Goal: Communication & Community: Answer question/provide support

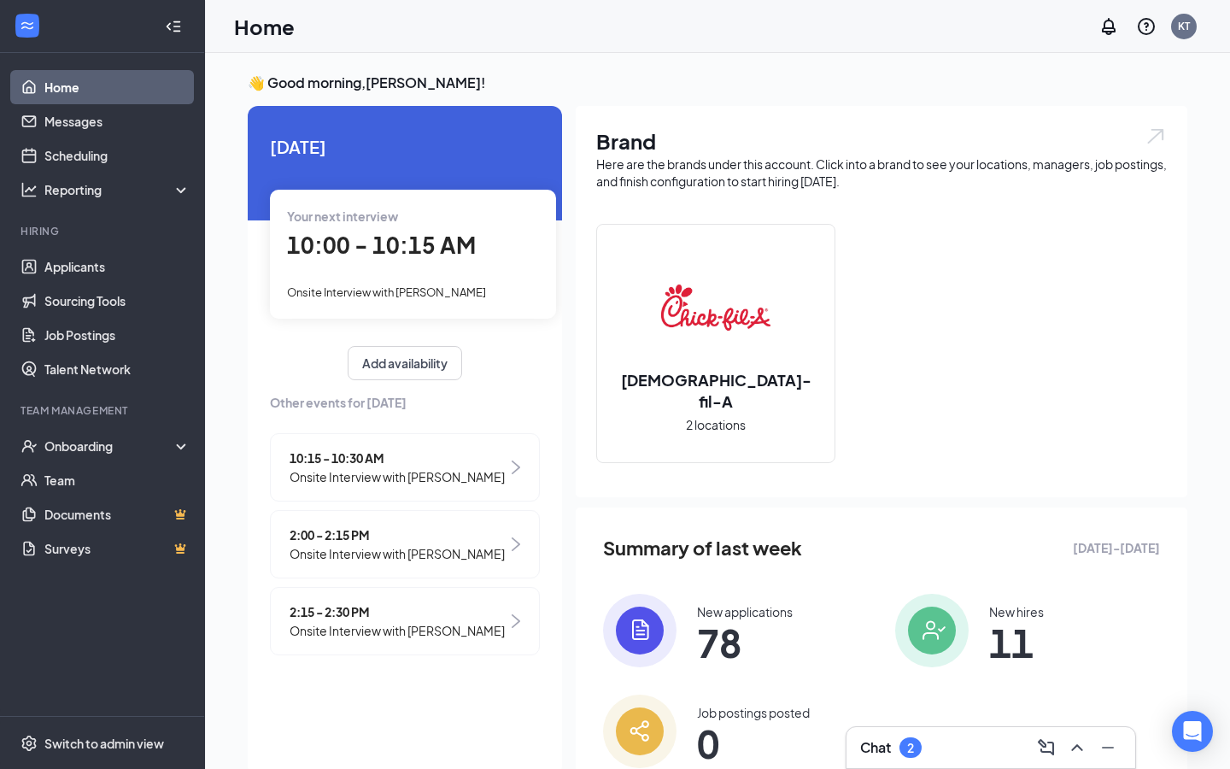
click at [437, 235] on span "10:00 - 10:15 AM" at bounding box center [381, 245] width 189 height 28
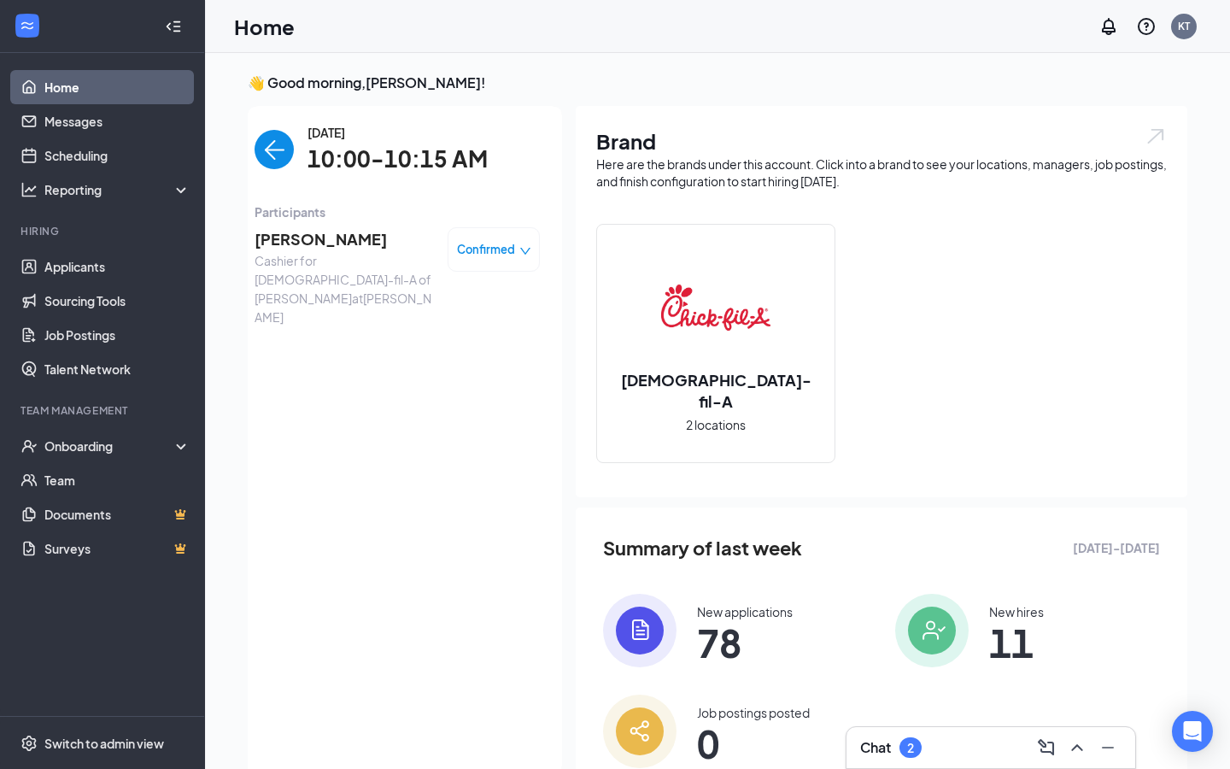
scroll to position [7, 0]
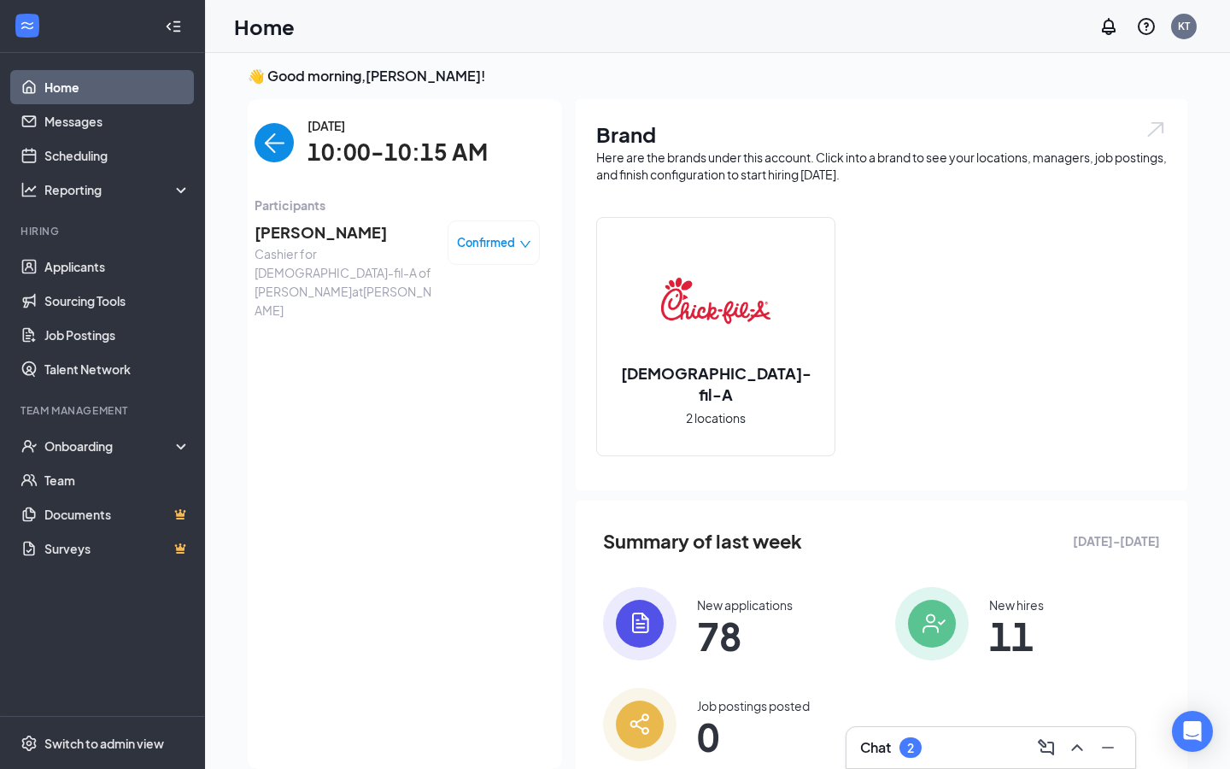
click at [345, 234] on span "[PERSON_NAME]" at bounding box center [344, 232] width 179 height 24
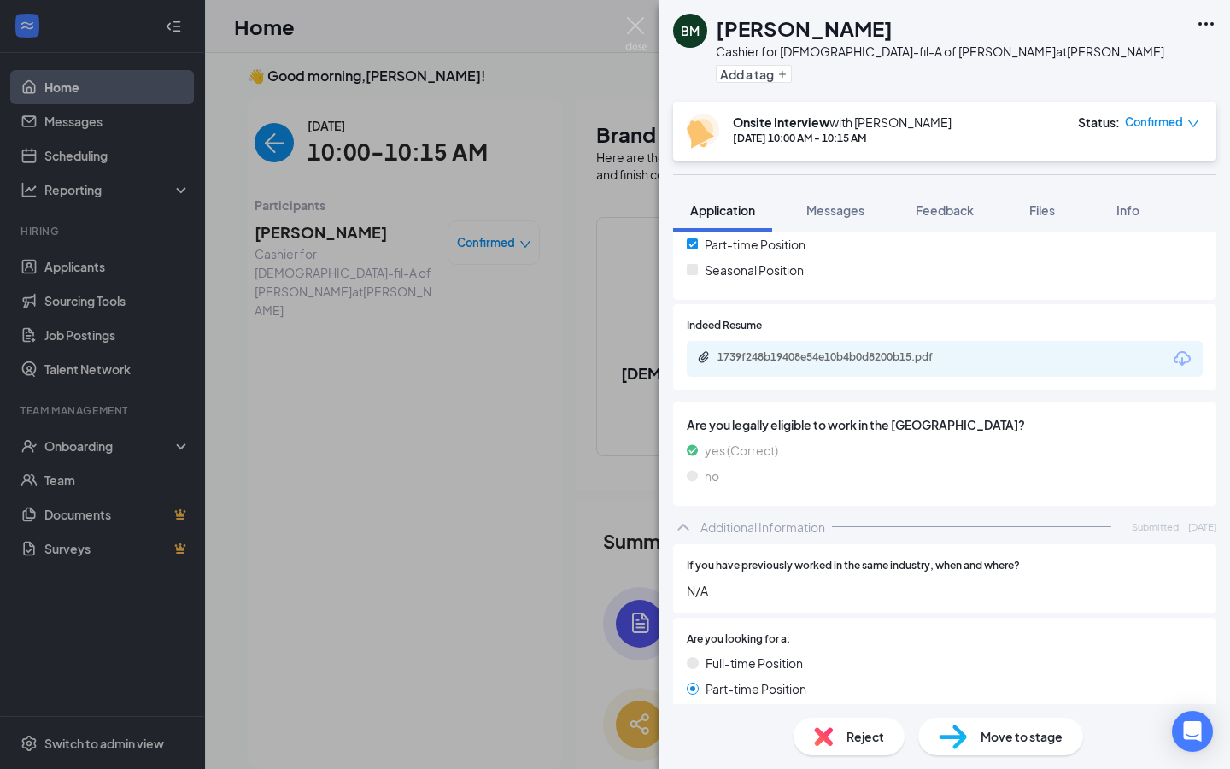
scroll to position [415, 0]
click at [843, 353] on div "1739f248b19408e54e10b4b0d8200b15.pdf" at bounding box center [837, 358] width 239 height 14
click at [635, 24] on img at bounding box center [635, 33] width 21 height 33
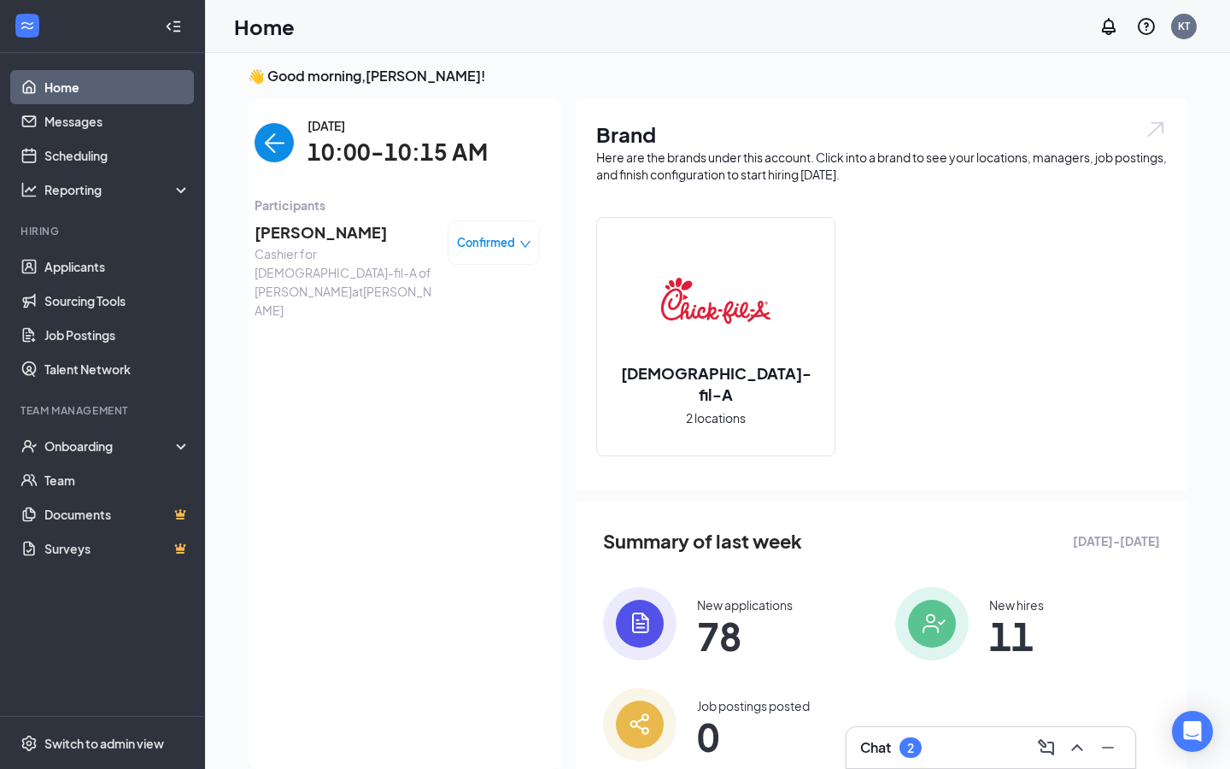
click at [159, 84] on link "Home" at bounding box center [117, 87] width 146 height 34
click at [273, 147] on img "back-button" at bounding box center [274, 142] width 39 height 39
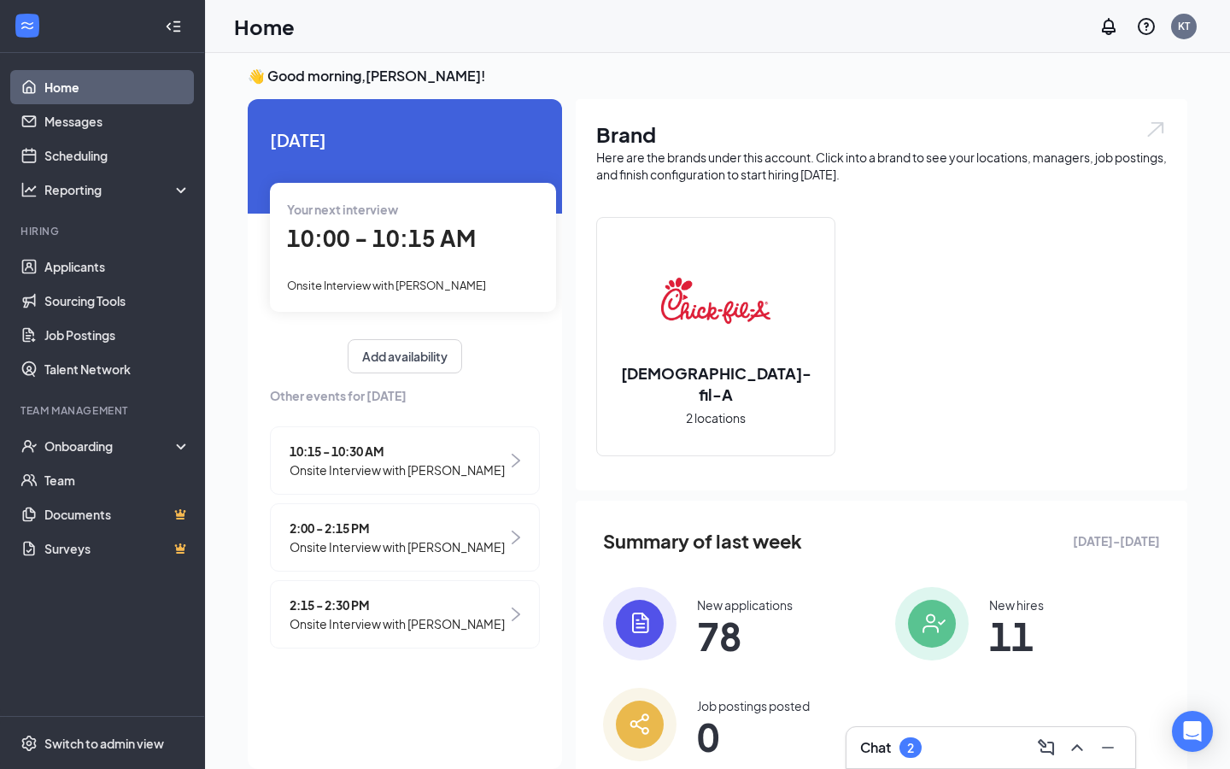
click at [332, 449] on span "10:15 - 10:30 AM" at bounding box center [397, 451] width 215 height 19
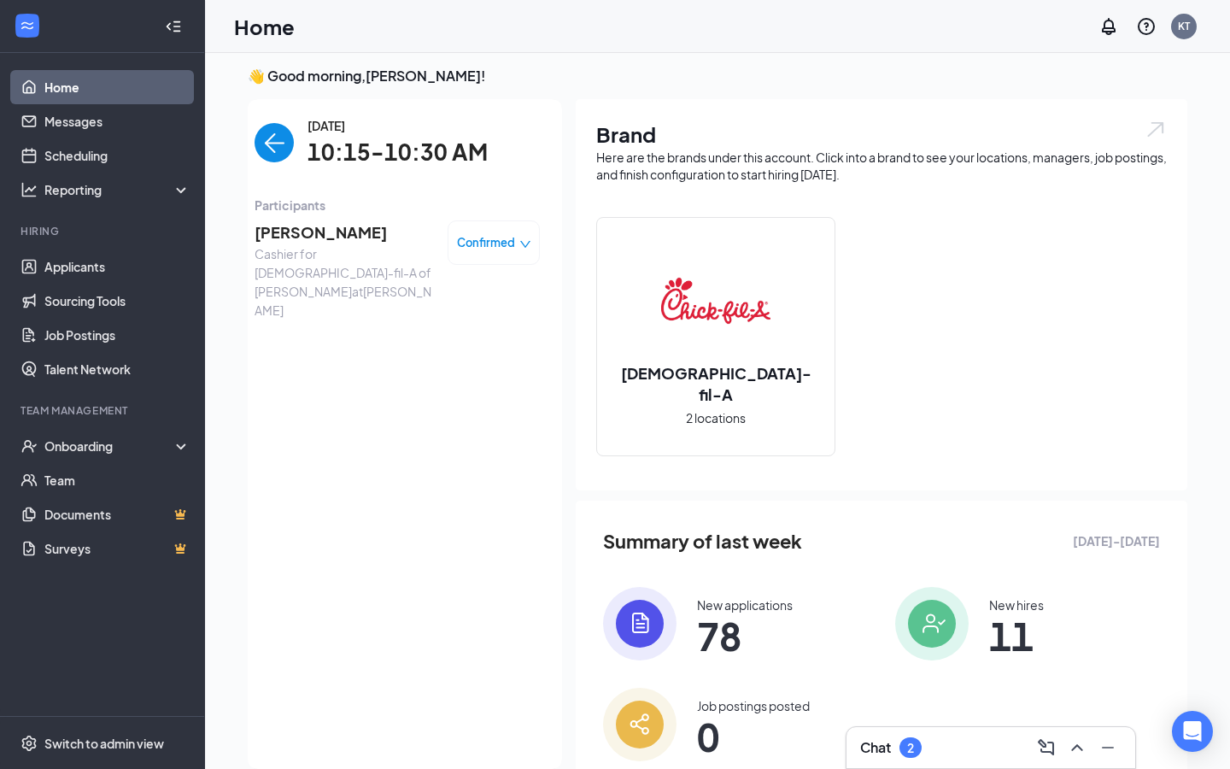
click at [314, 243] on span "[PERSON_NAME]" at bounding box center [344, 232] width 179 height 24
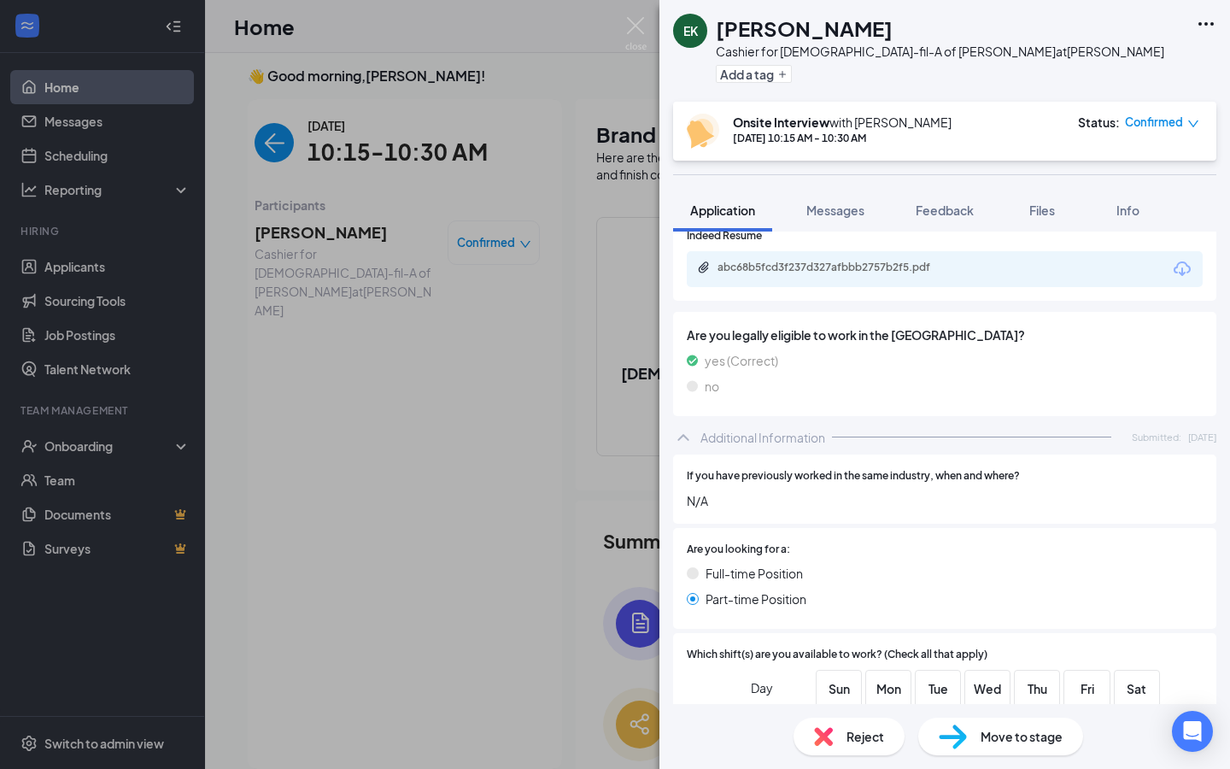
scroll to position [551, 0]
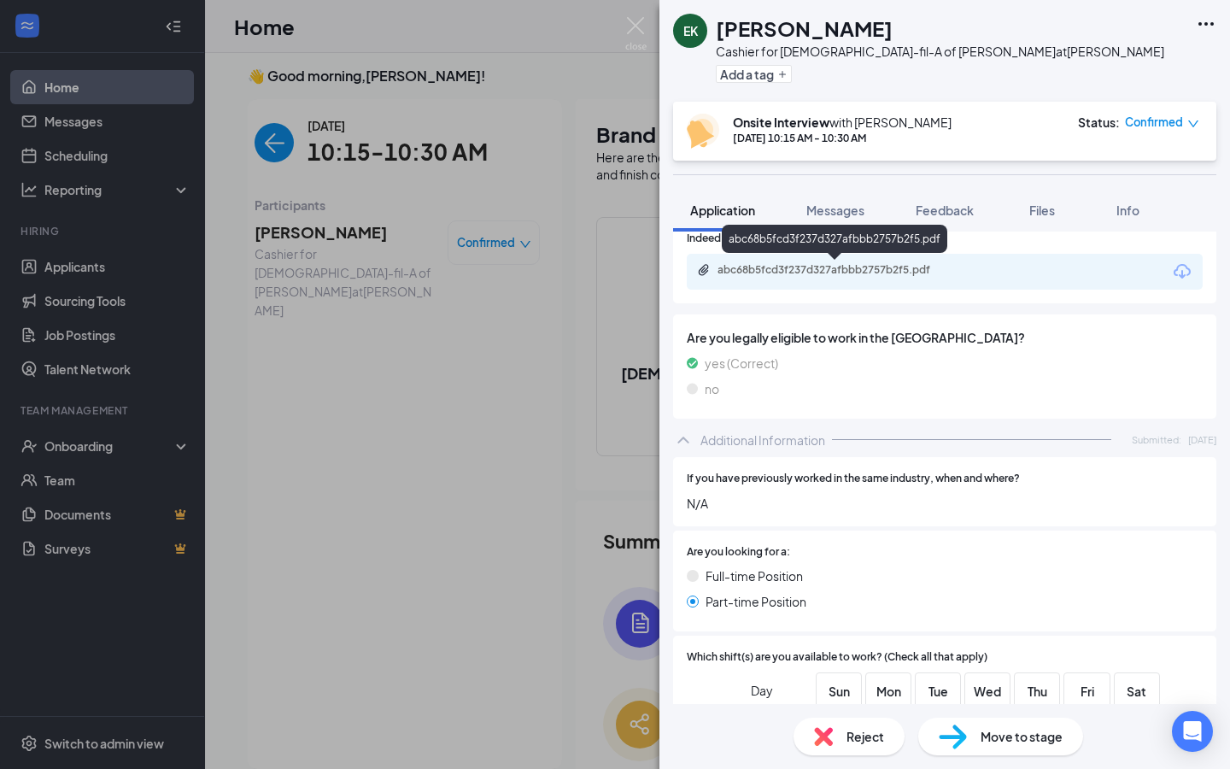
click at [867, 268] on div "abc68b5fcd3f237d327afbbb2757b2f5.pdf" at bounding box center [837, 270] width 239 height 14
click at [636, 37] on img at bounding box center [635, 33] width 21 height 33
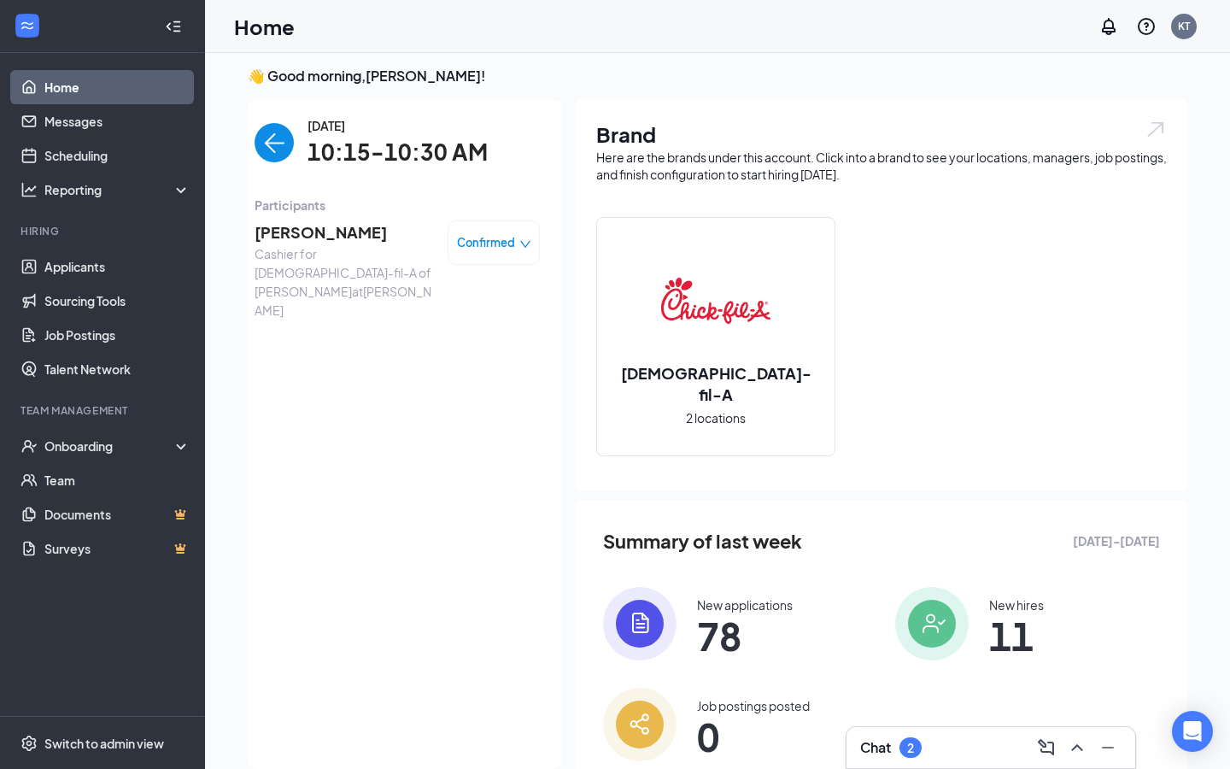
click at [291, 135] on img "back-button" at bounding box center [274, 142] width 39 height 39
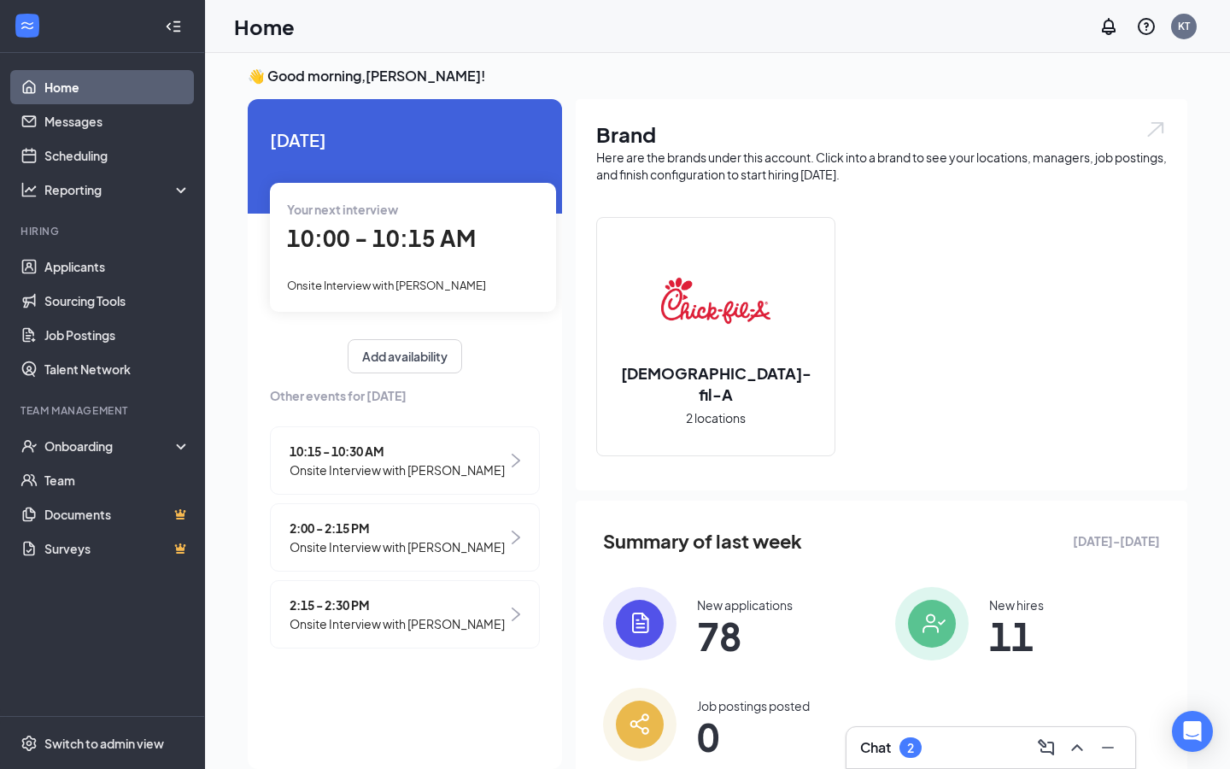
click at [343, 549] on span "Onsite Interview with [PERSON_NAME]" at bounding box center [397, 546] width 215 height 19
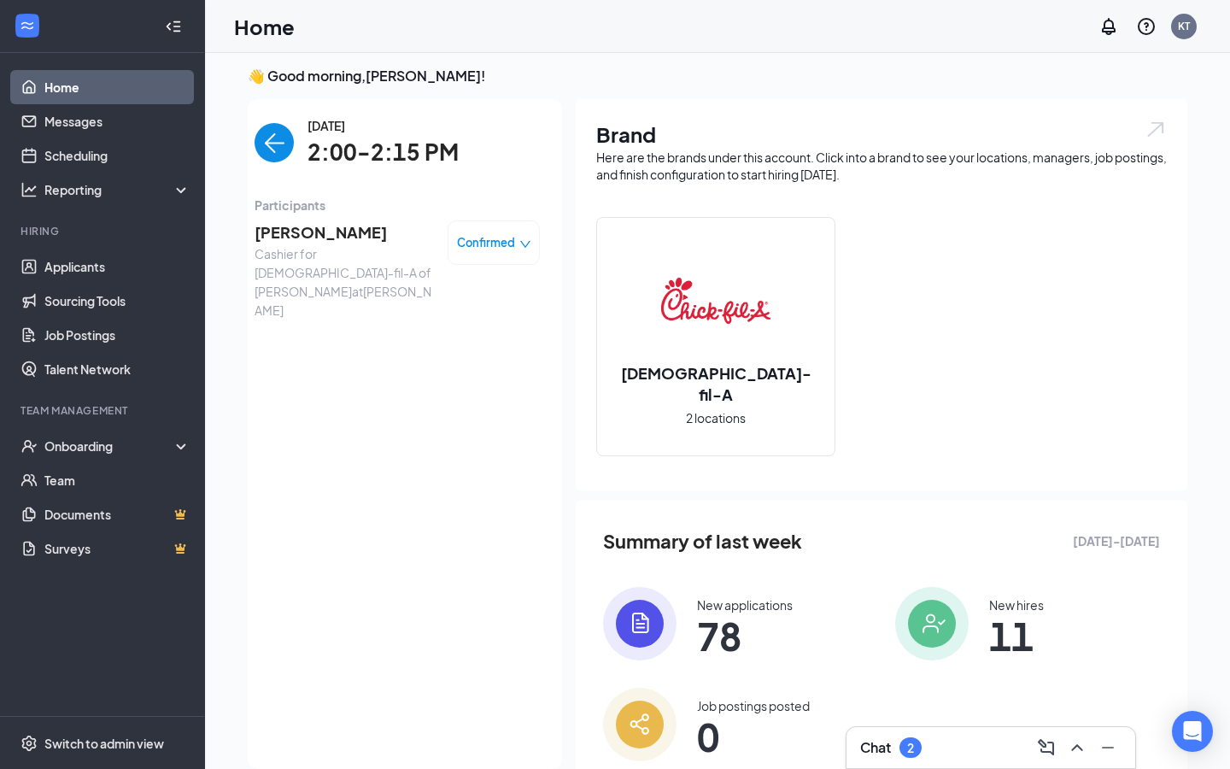
click at [336, 226] on span "[PERSON_NAME]" at bounding box center [344, 232] width 179 height 24
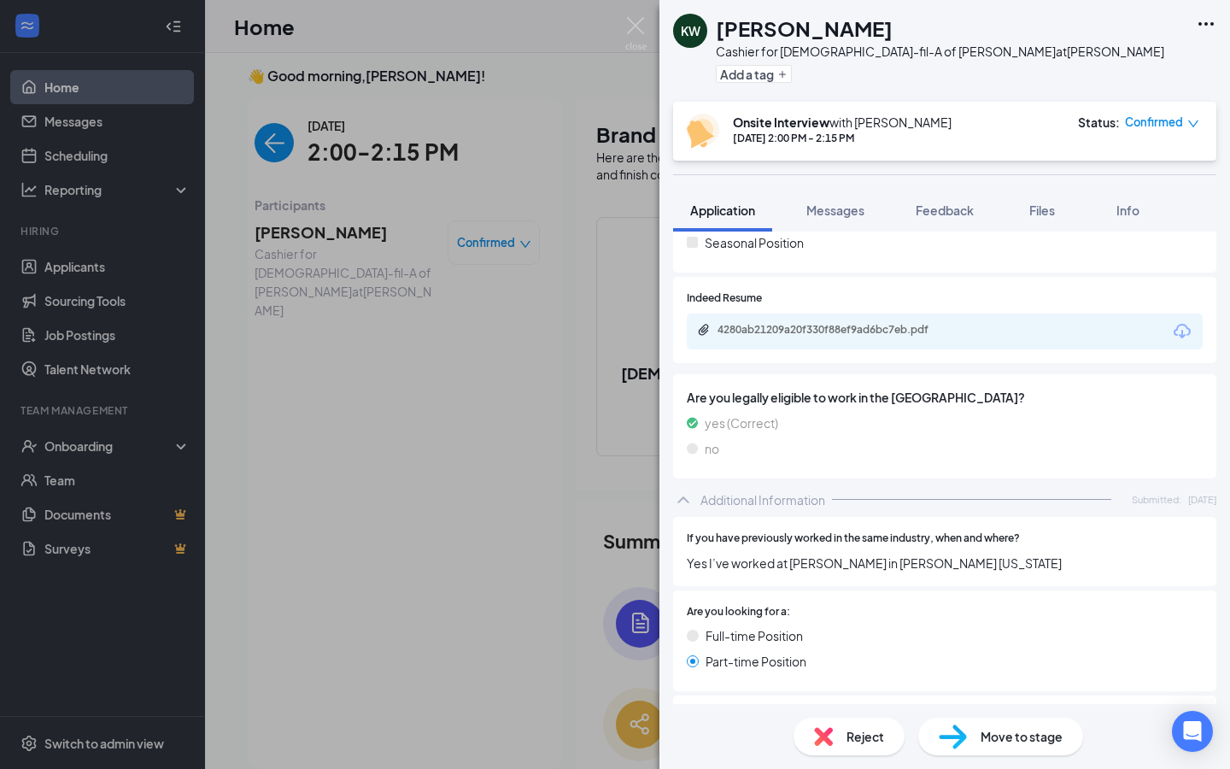
scroll to position [484, 0]
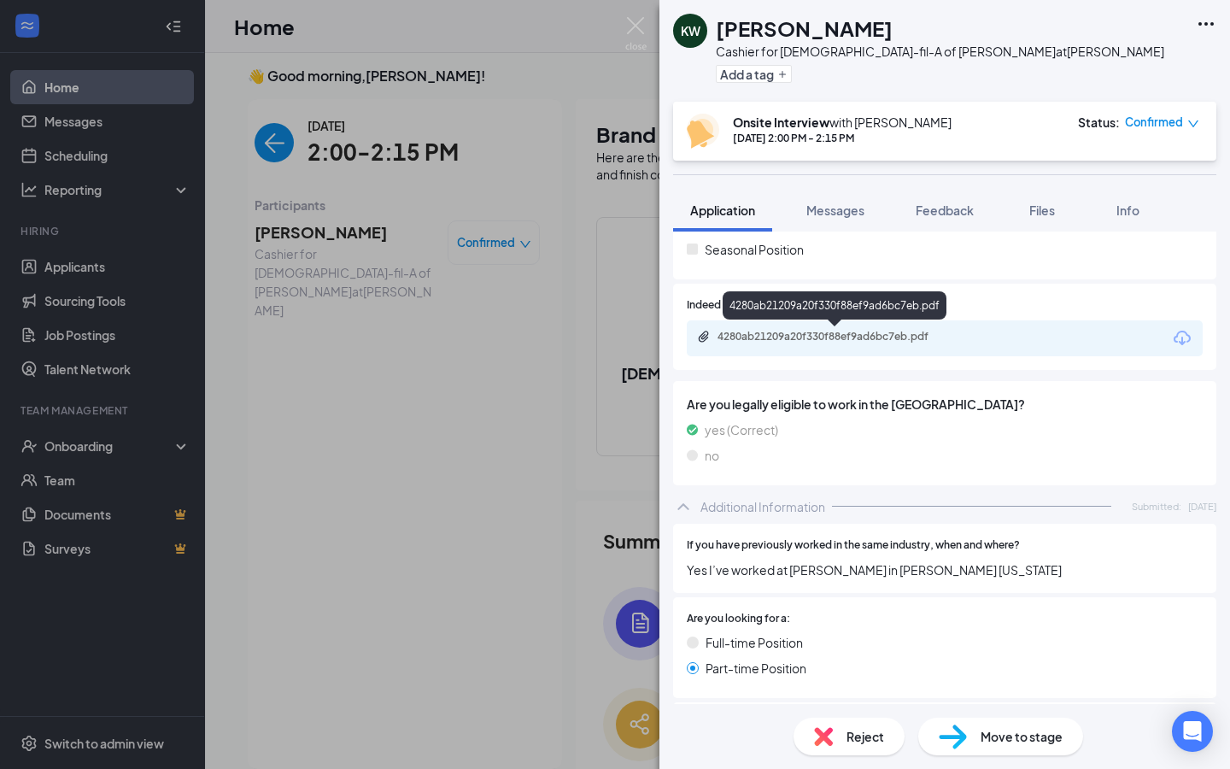
click at [879, 342] on div "4280ab21209a20f330f88ef9ad6bc7eb.pdf" at bounding box center [837, 337] width 239 height 14
click at [640, 35] on img at bounding box center [635, 33] width 21 height 33
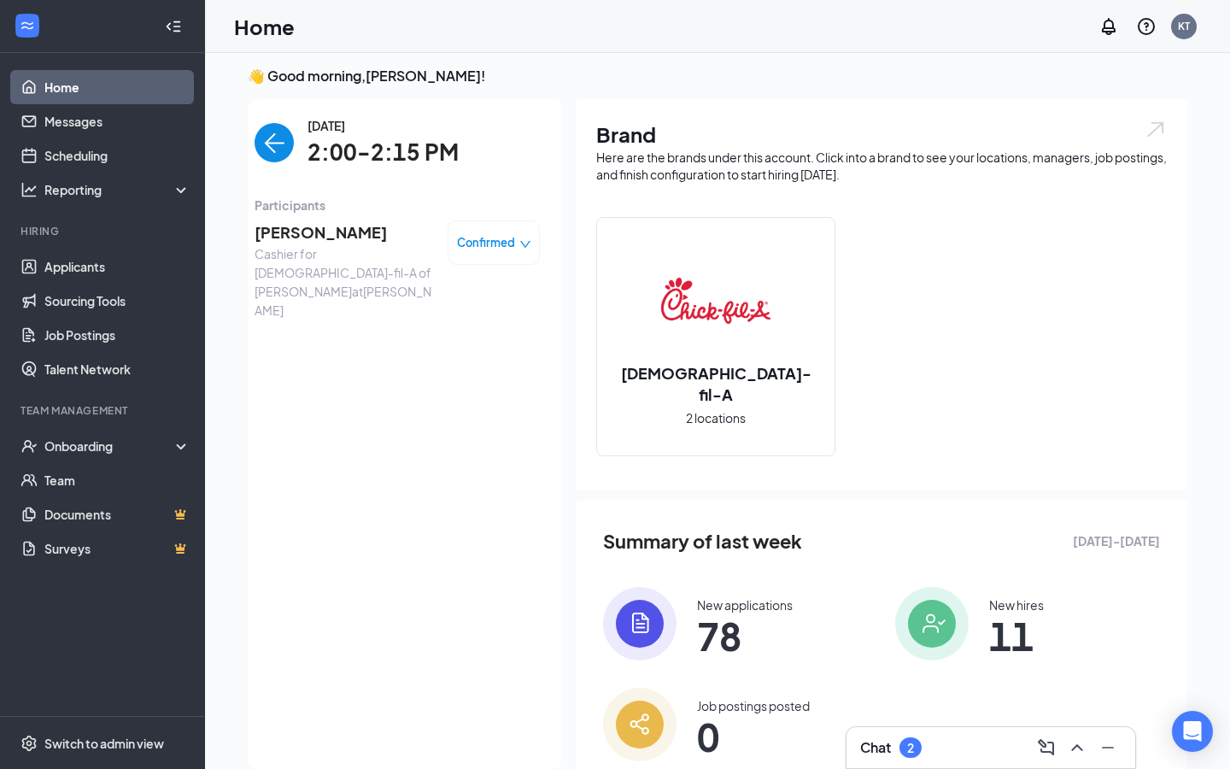
click at [275, 136] on img "back-button" at bounding box center [274, 142] width 39 height 39
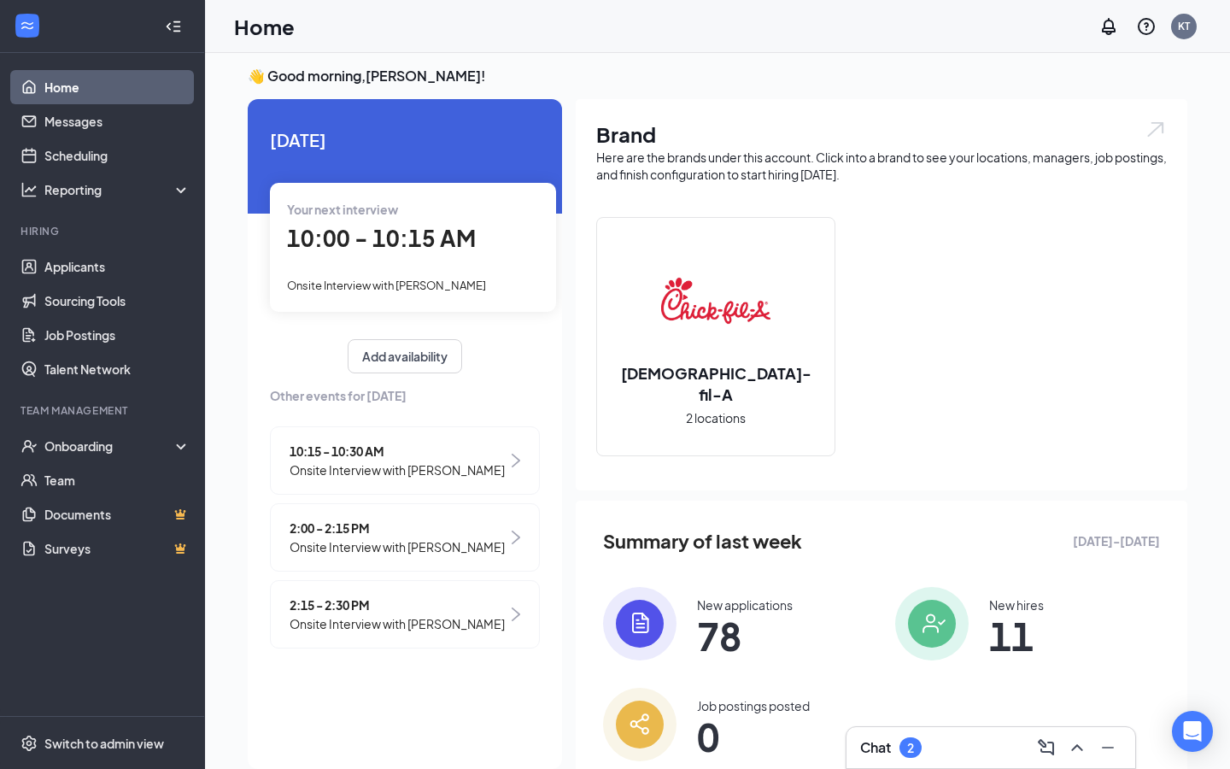
click at [332, 605] on span "2:15 - 2:30 PM" at bounding box center [397, 605] width 215 height 19
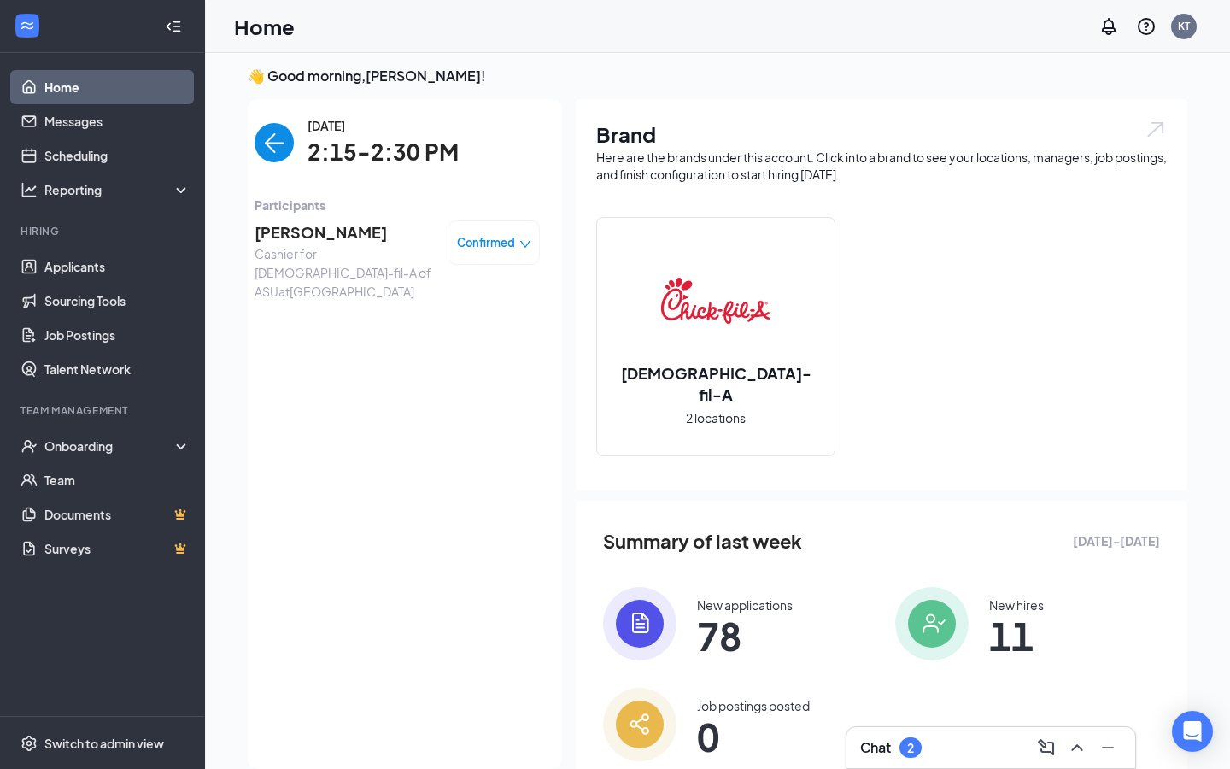
click at [338, 232] on span "[PERSON_NAME]" at bounding box center [344, 232] width 179 height 24
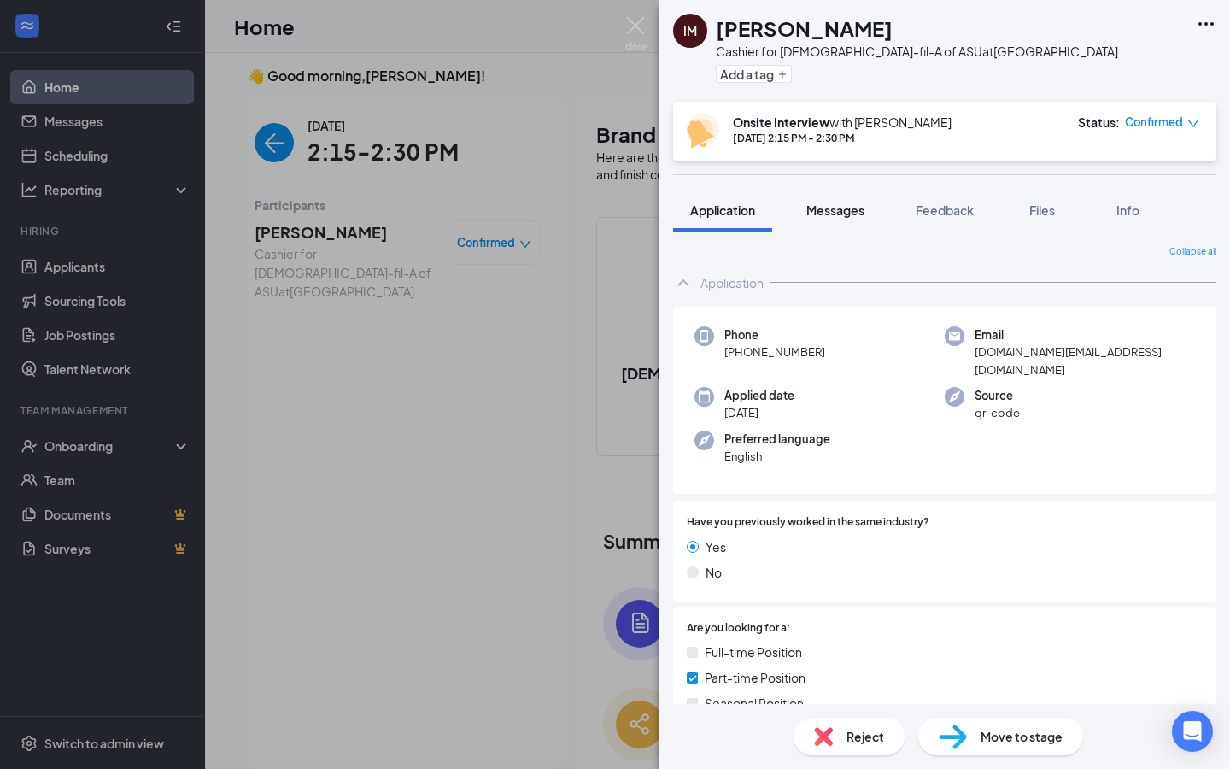
click at [845, 212] on span "Messages" at bounding box center [836, 210] width 58 height 15
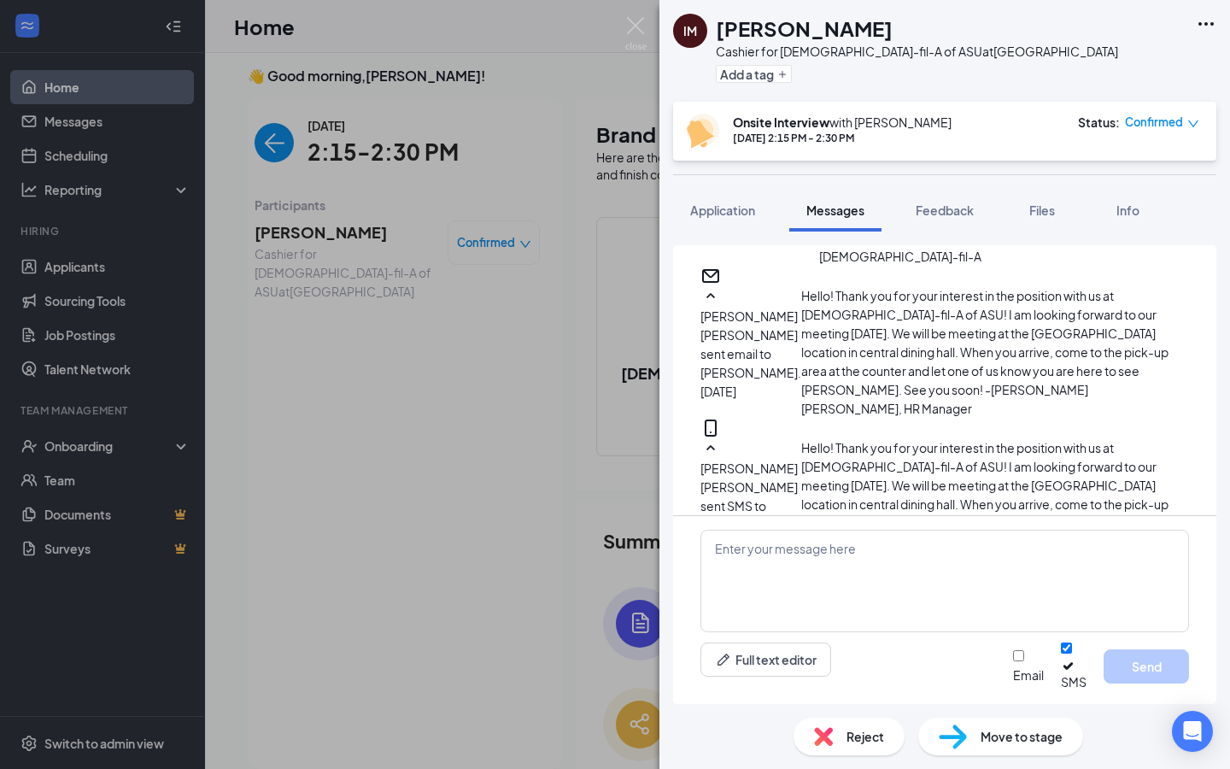
scroll to position [877, 0]
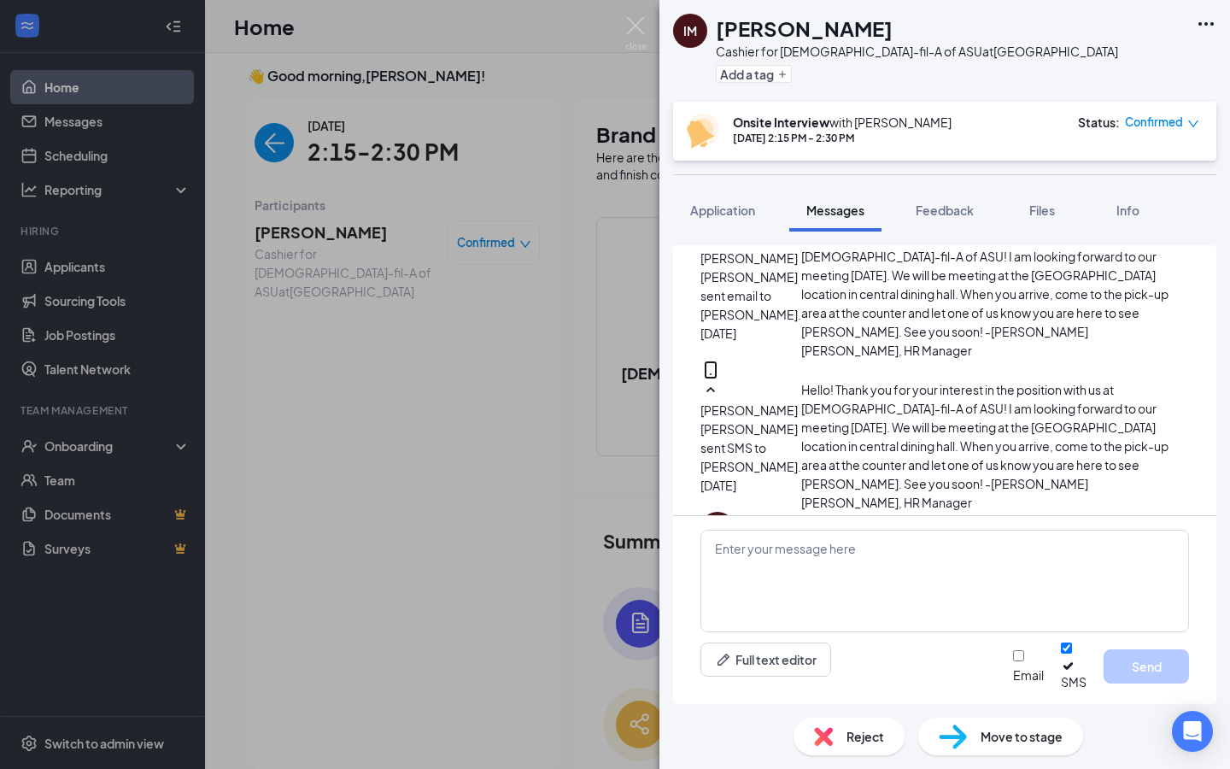
click at [634, 24] on div "IM [PERSON_NAME] Cashier for [DEMOGRAPHIC_DATA]-fil-A of ASU at [GEOGRAPHIC_DAT…" at bounding box center [615, 384] width 1230 height 769
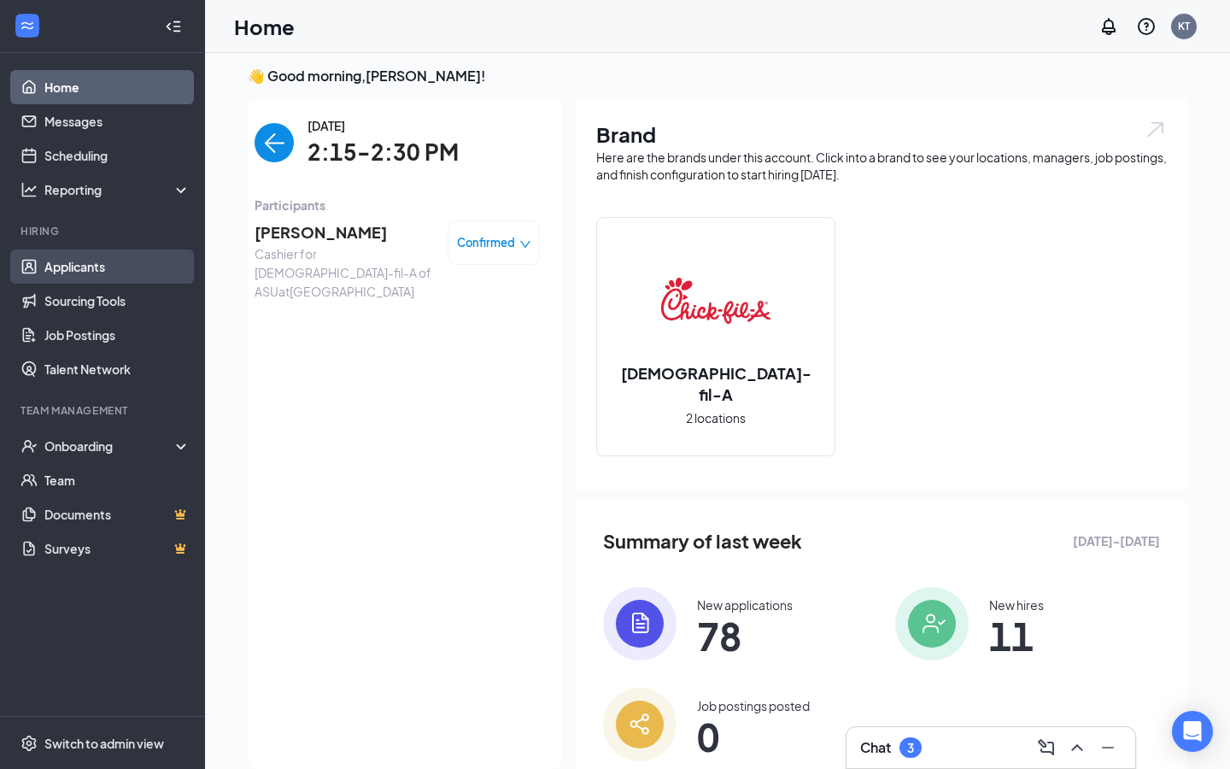
click at [50, 276] on link "Applicants" at bounding box center [117, 267] width 146 height 34
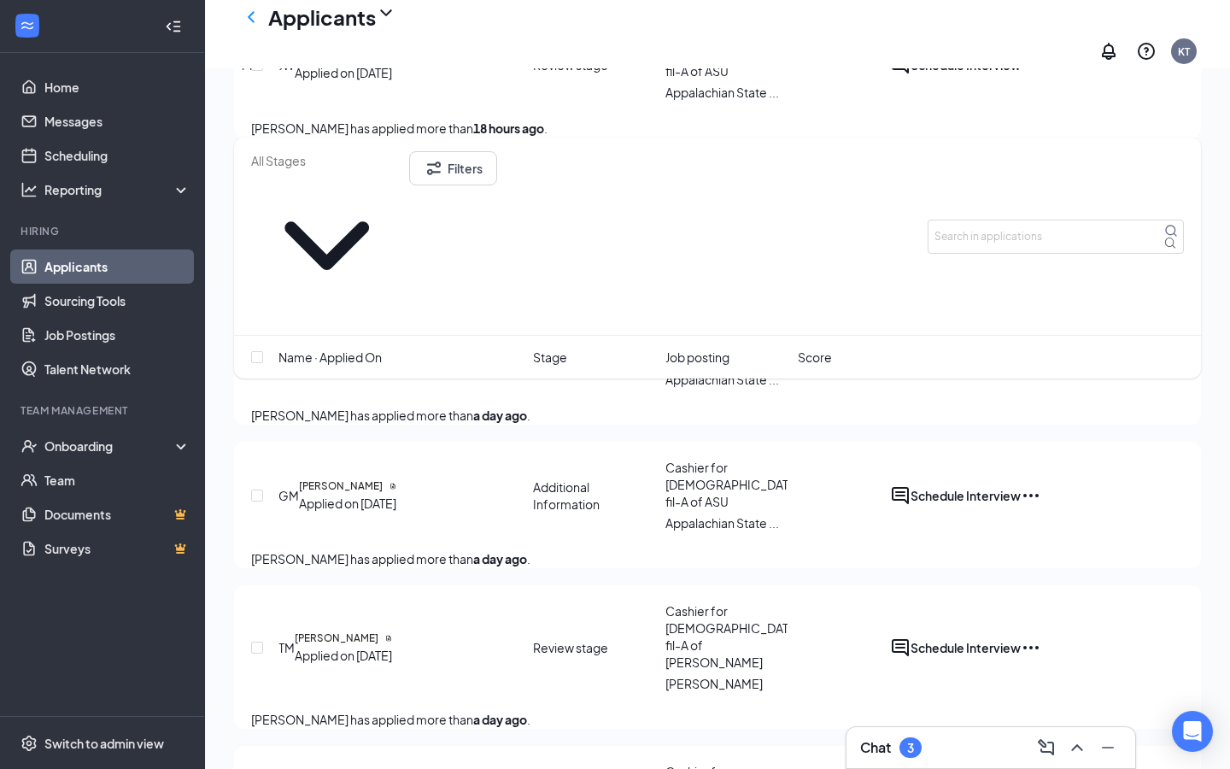
scroll to position [1378, 0]
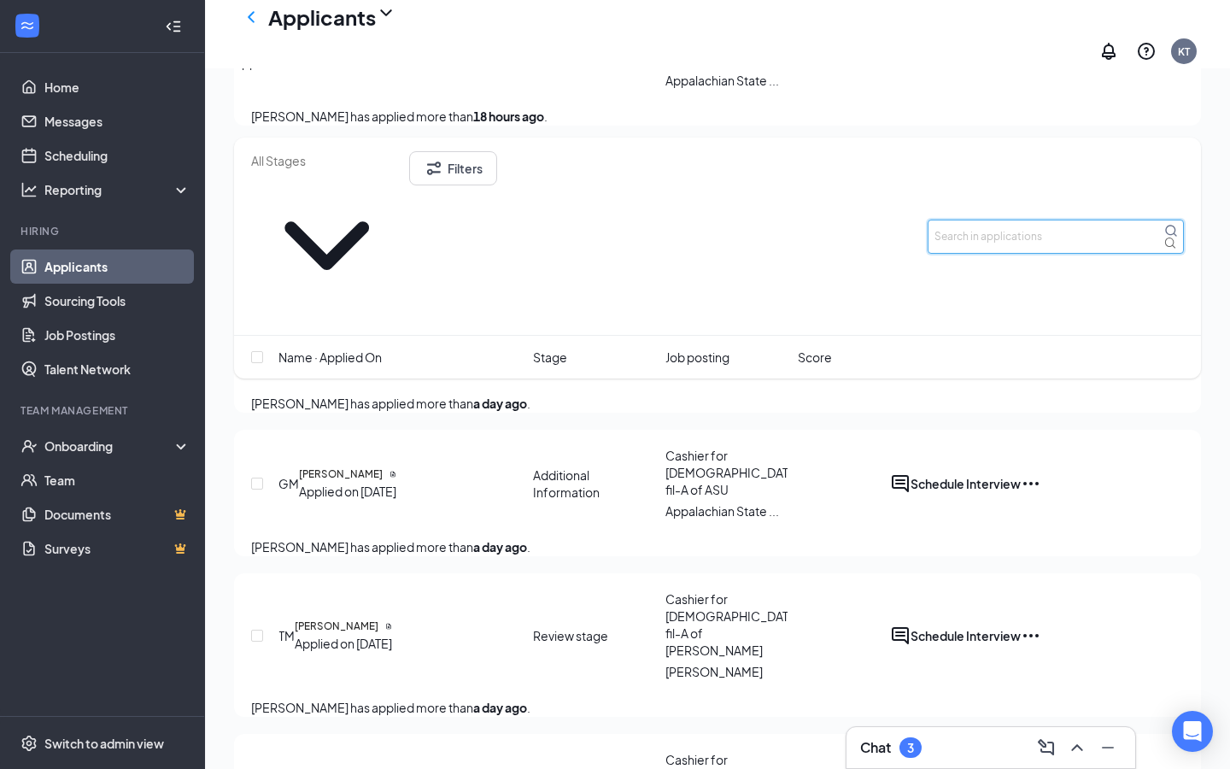
click at [979, 220] on input "text" at bounding box center [1056, 237] width 256 height 34
type input "[PERSON_NAME]"
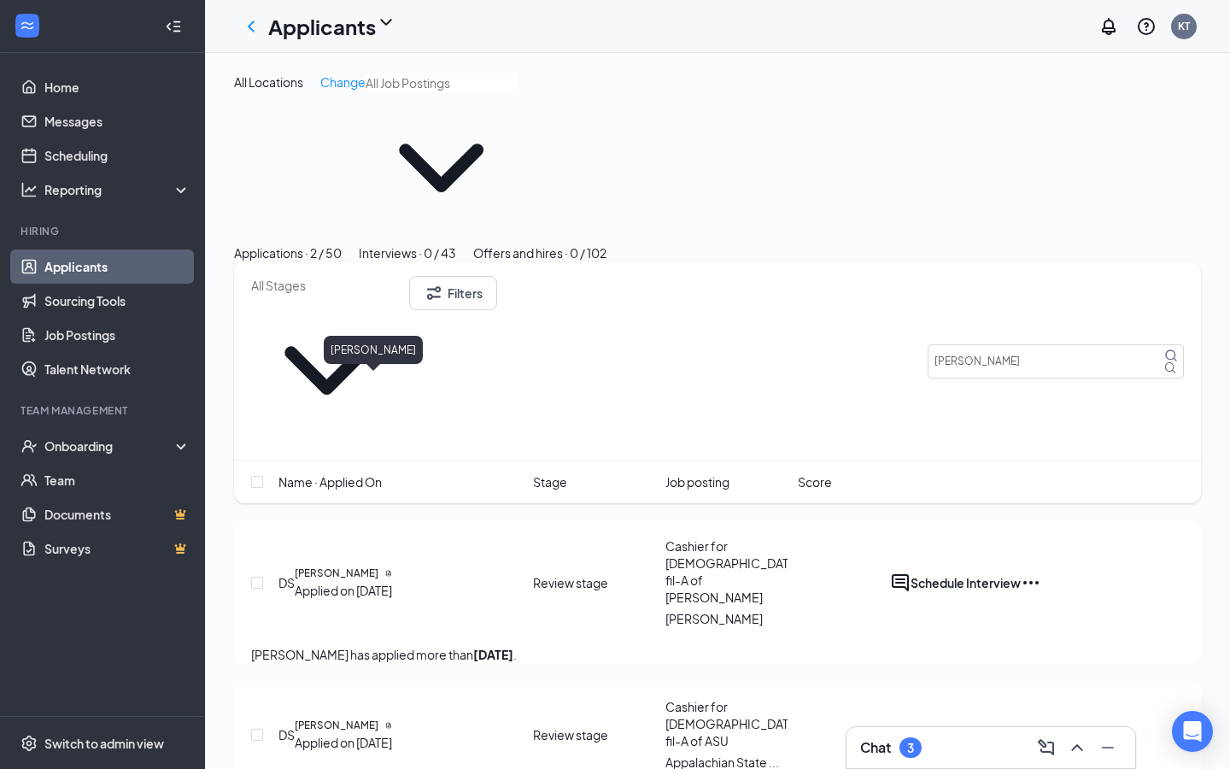
click at [378, 566] on h5 "[PERSON_NAME]" at bounding box center [337, 573] width 84 height 15
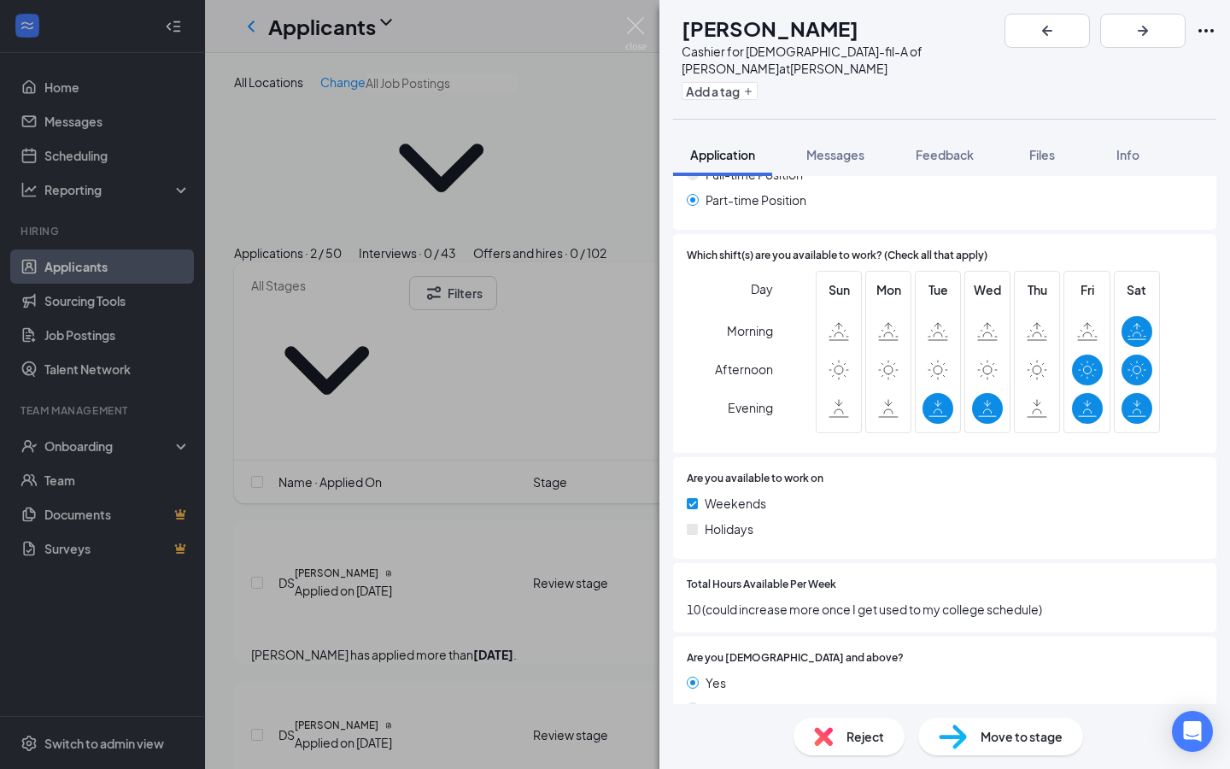
scroll to position [899, 0]
click at [850, 147] on span "Messages" at bounding box center [836, 154] width 58 height 15
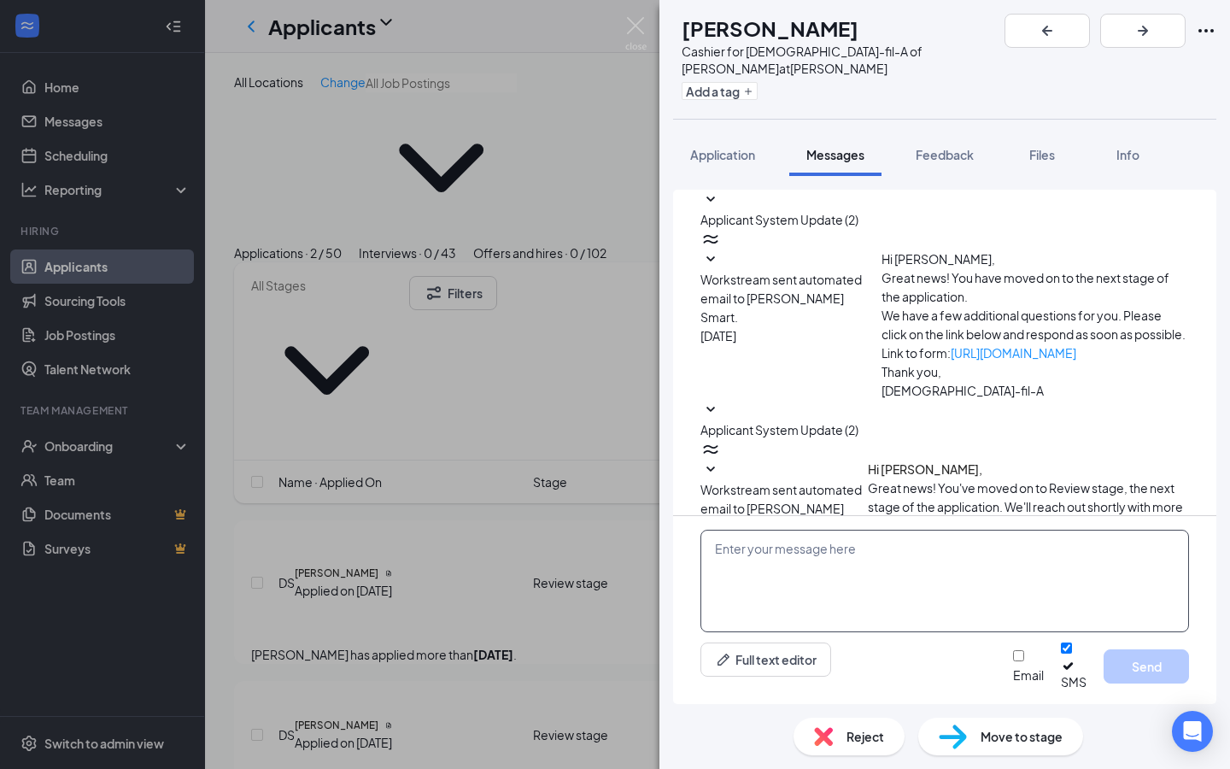
click at [791, 564] on textarea at bounding box center [945, 581] width 489 height 103
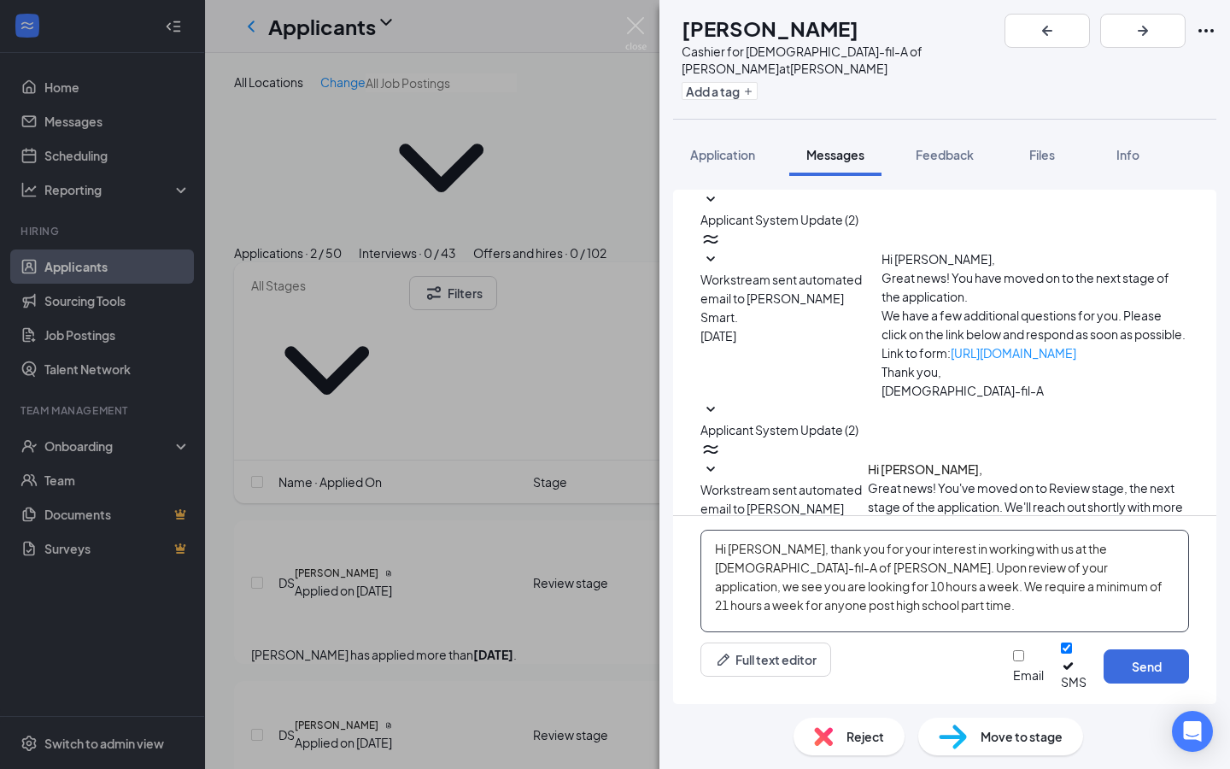
drag, startPoint x: 985, startPoint y: 605, endPoint x: 947, endPoint y: 605, distance: 38.5
click at [947, 605] on textarea "Hi [PERSON_NAME], thank you for your interest in working with us at the [DEMOGR…" at bounding box center [945, 581] width 489 height 103
click at [1127, 601] on textarea "Hi [PERSON_NAME], thank you for your interest in working with us at the [DEMOGR…" at bounding box center [945, 581] width 489 height 103
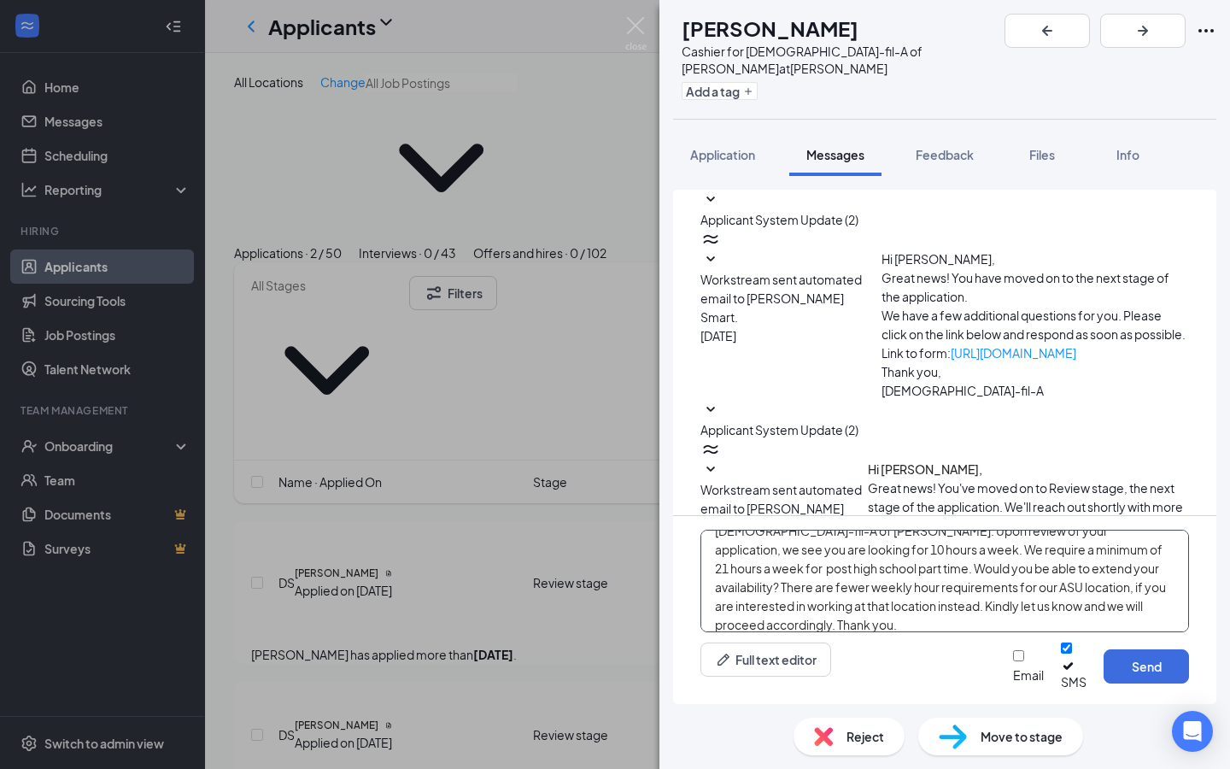
scroll to position [56, 0]
type textarea "Hi [PERSON_NAME], thank you for your interest in working with us at the [DEMOGR…"
click at [1013, 683] on div "Email SMS Send" at bounding box center [1101, 667] width 176 height 48
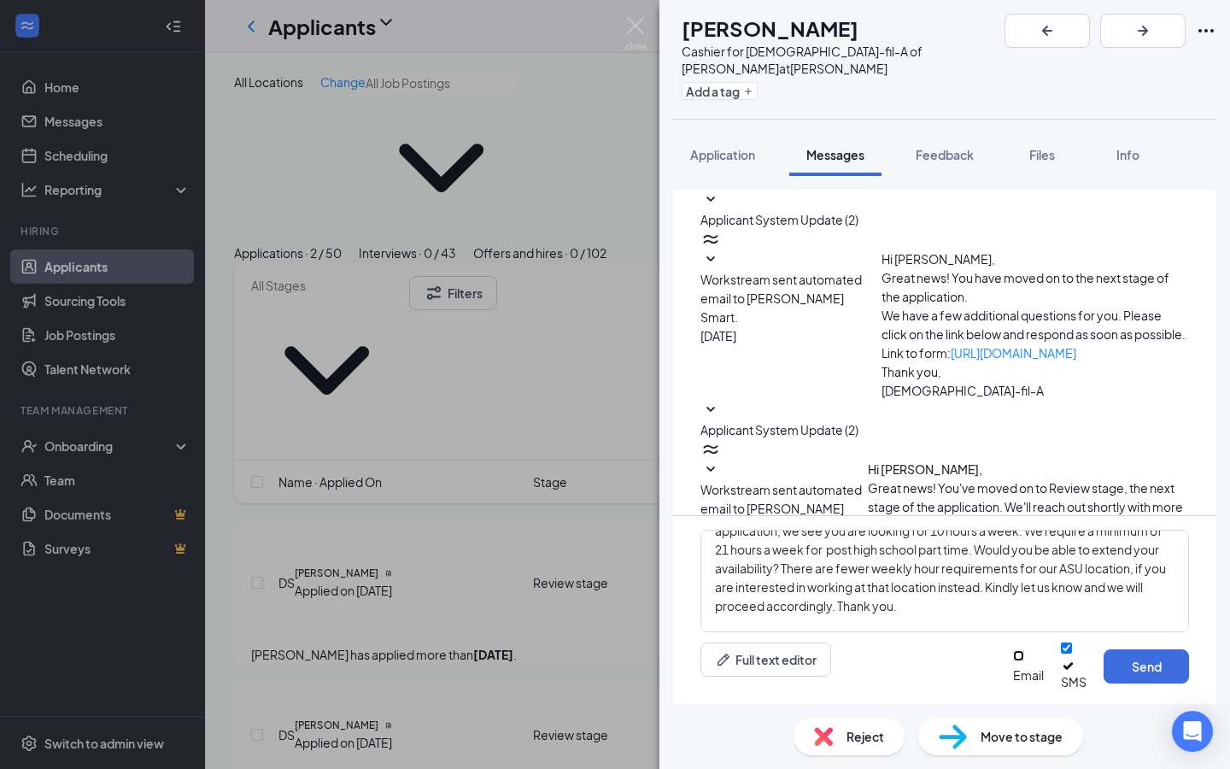
click at [1013, 661] on input "Email" at bounding box center [1018, 655] width 11 height 11
checkbox input "true"
click at [1156, 672] on button "Send" at bounding box center [1146, 666] width 85 height 34
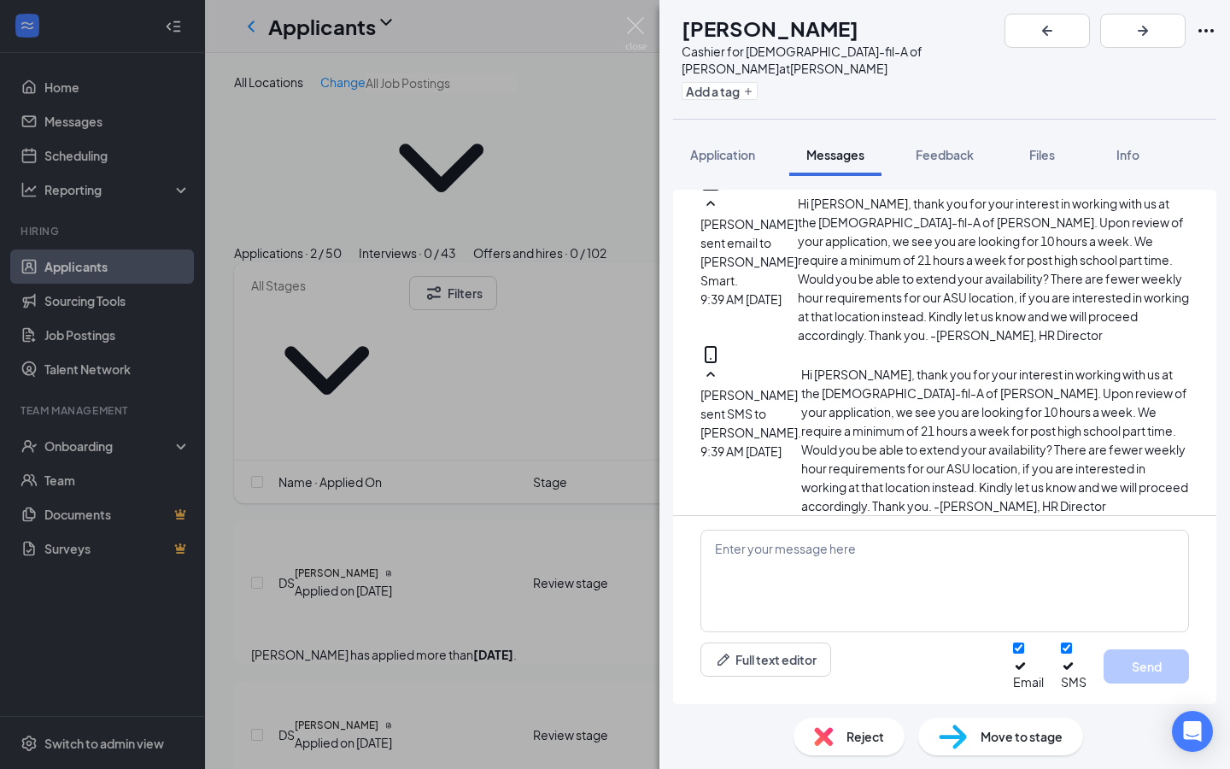
scroll to position [498, 0]
drag, startPoint x: 639, startPoint y: 16, endPoint x: 638, endPoint y: 672, distance: 656.2
click at [638, 17] on img at bounding box center [635, 33] width 21 height 33
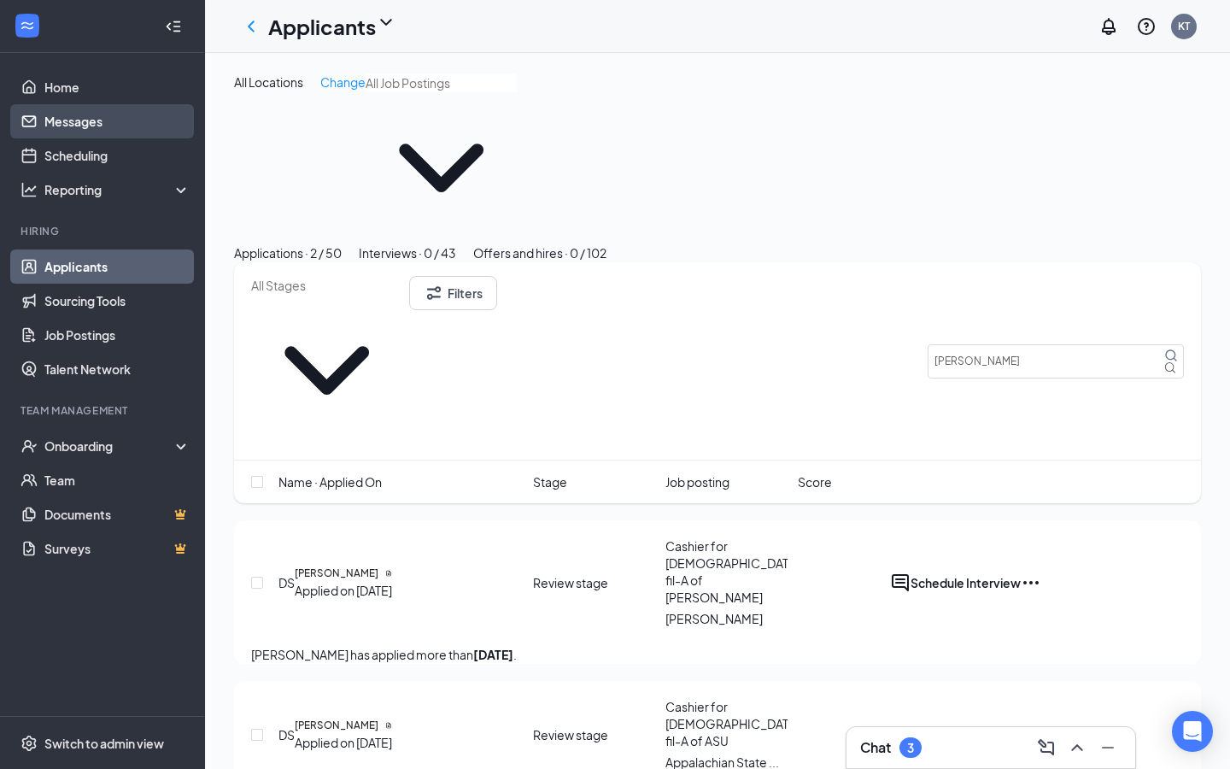
click at [78, 125] on link "Messages" at bounding box center [117, 121] width 146 height 34
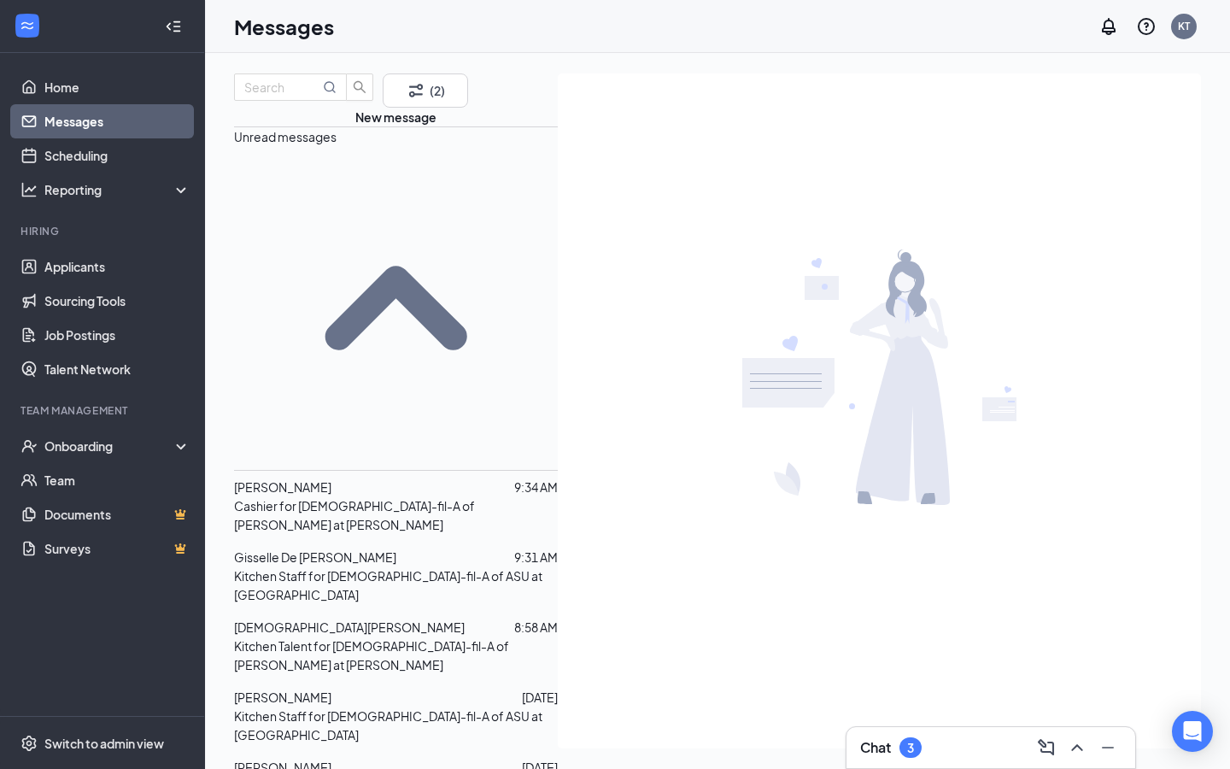
click at [362, 496] on p "Cashier for [DEMOGRAPHIC_DATA]-fil-A of [PERSON_NAME] at [PERSON_NAME]" at bounding box center [396, 515] width 324 height 38
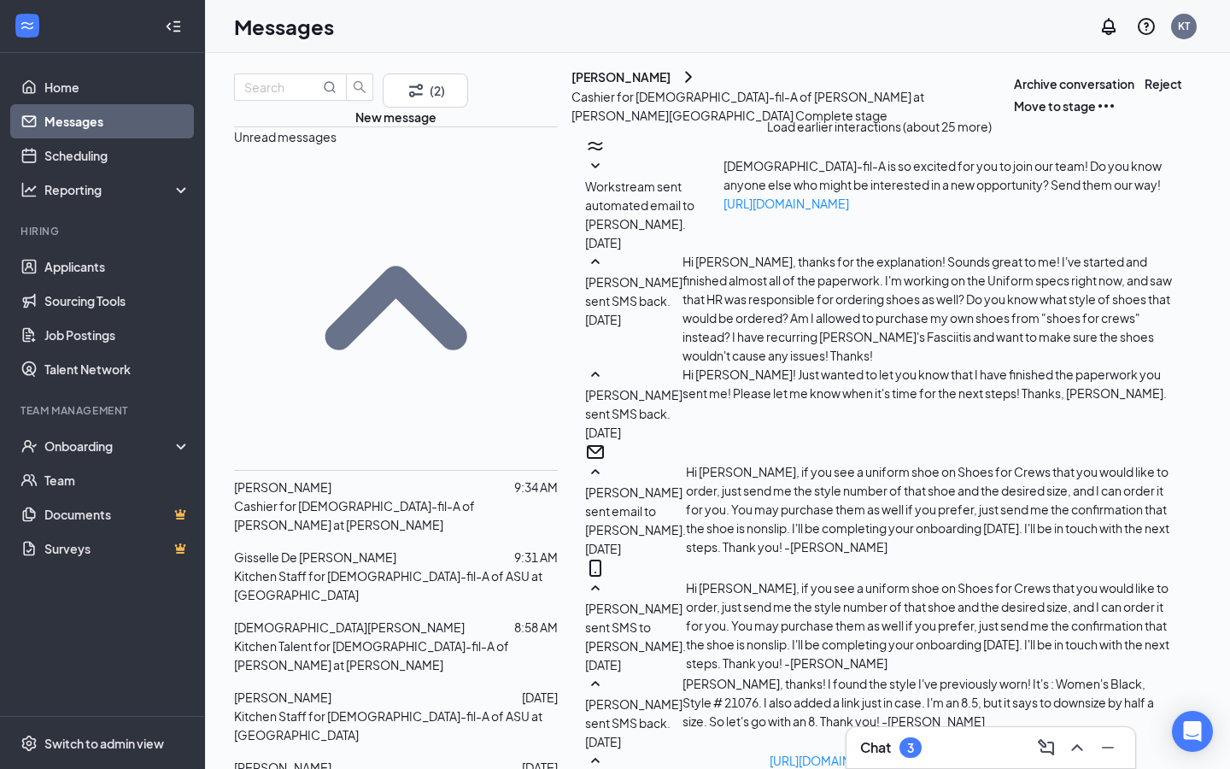
scroll to position [1191, 0]
click at [351, 548] on div "Gisselle De [PERSON_NAME]" at bounding box center [315, 557] width 162 height 19
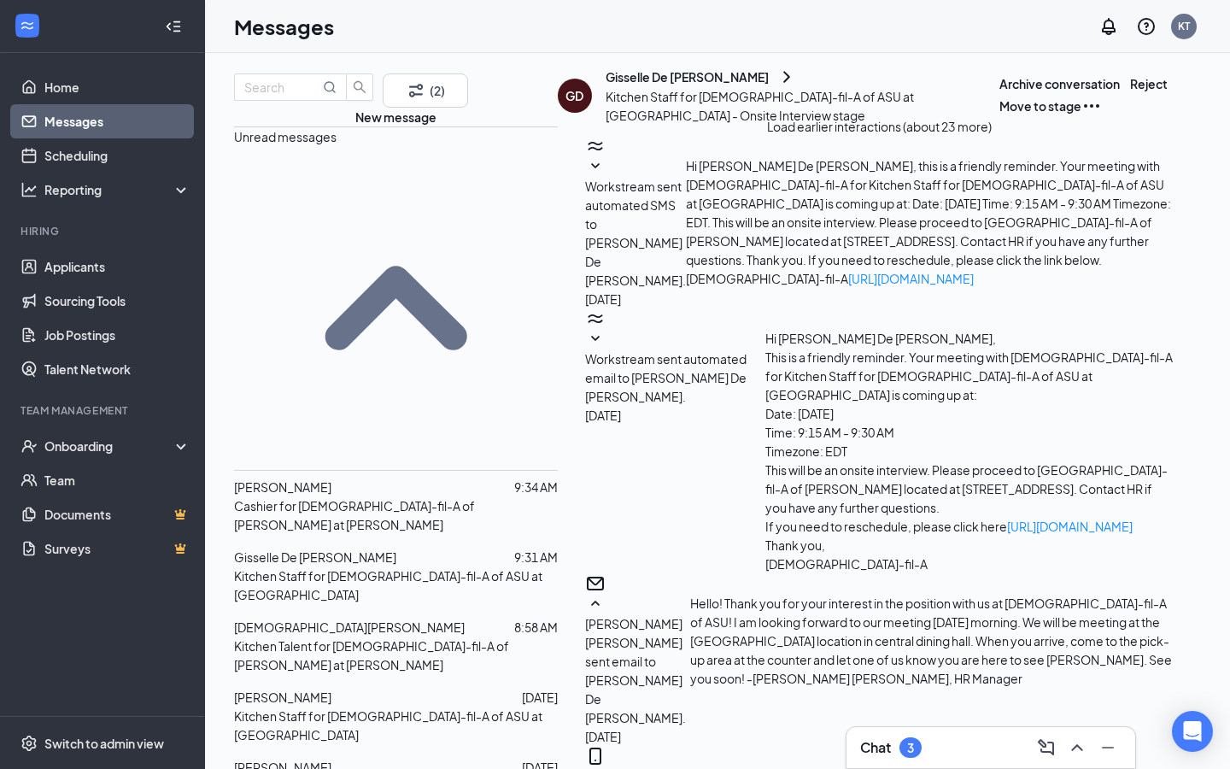
scroll to position [877, 0]
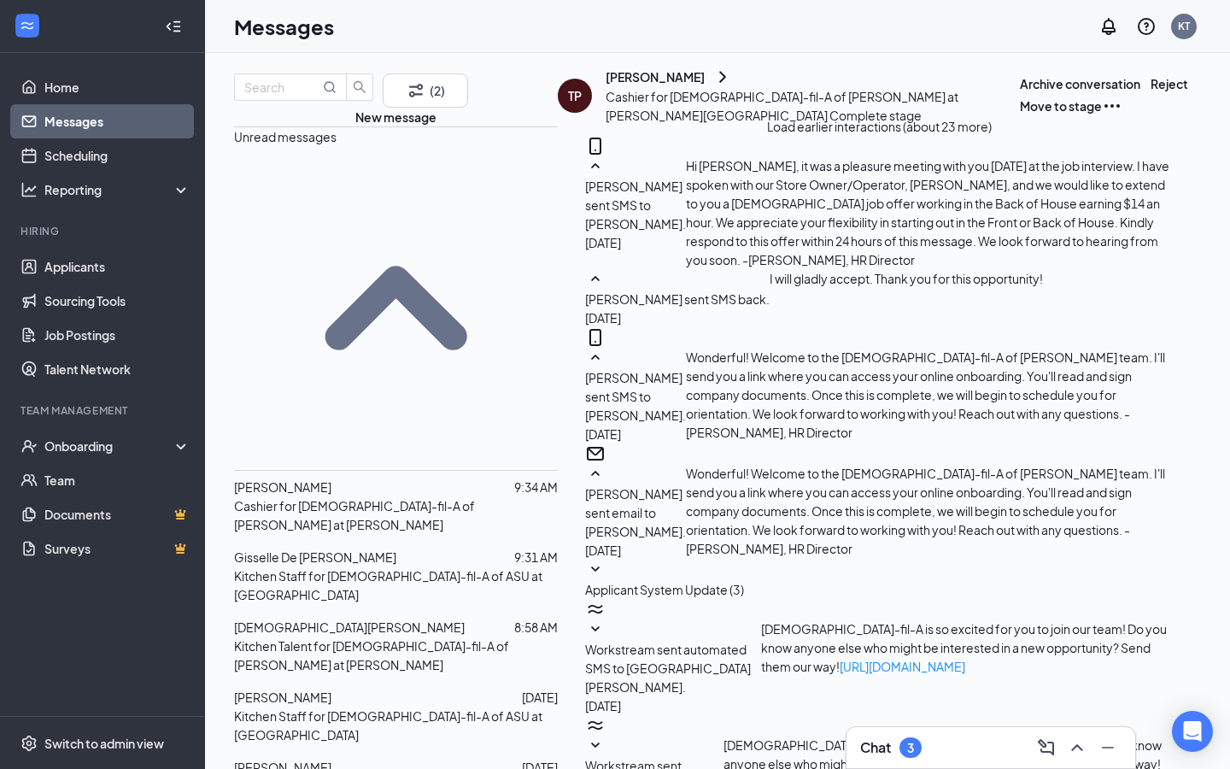
scroll to position [708, 0]
type textarea "Thank you, [GEOGRAPHIC_DATA]. I'll be sending an email [DATE] with further info…"
checkbox input "true"
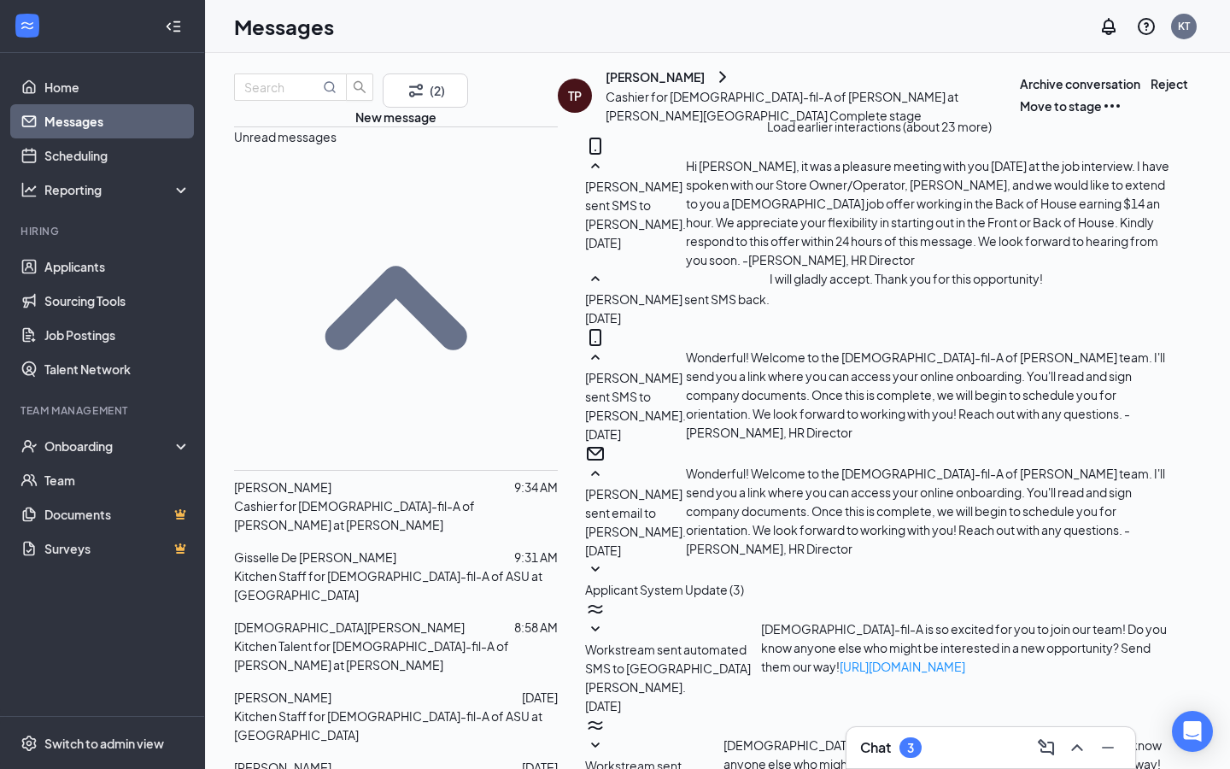
click at [359, 637] on p "Kitchen Talent for [DEMOGRAPHIC_DATA]-fil-A of [PERSON_NAME] at [PERSON_NAME]" at bounding box center [396, 656] width 324 height 38
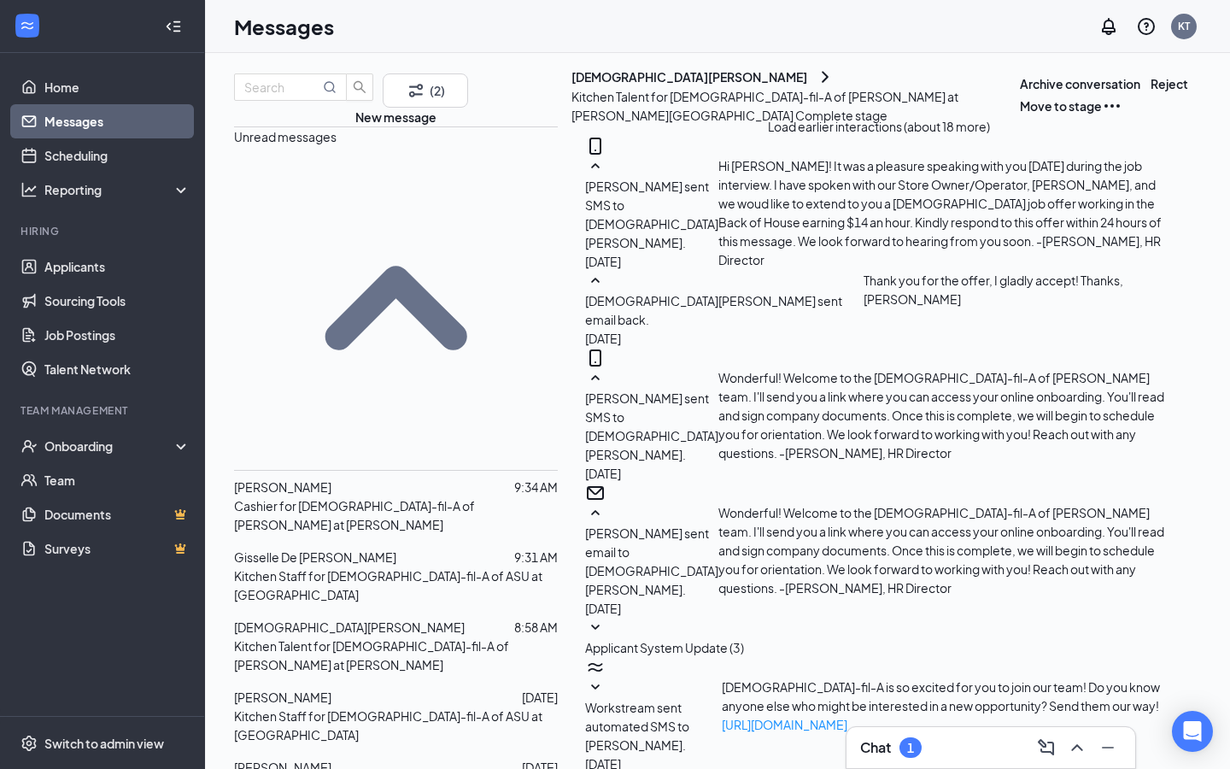
type textarea "Good morning [PERSON_NAME], thank you for completing your online onboarding. I'…"
checkbox input "true"
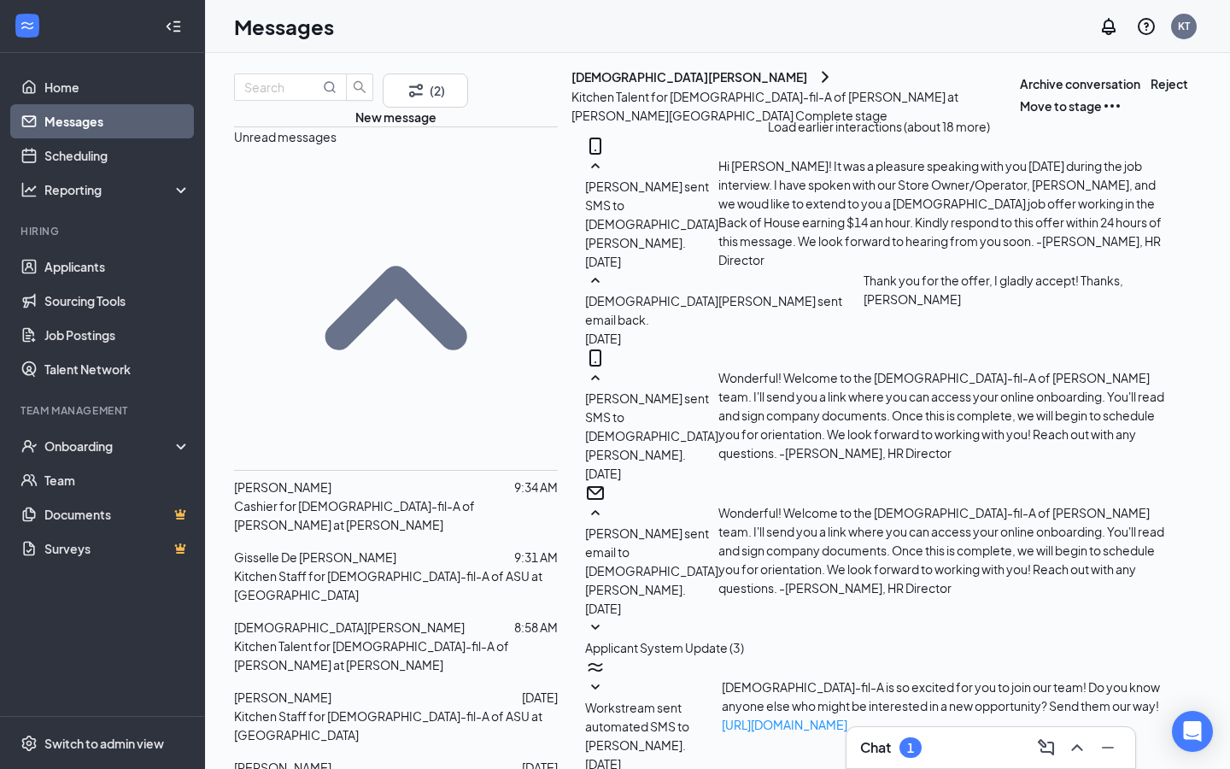
click at [319, 690] on span "[PERSON_NAME]" at bounding box center [282, 697] width 97 height 15
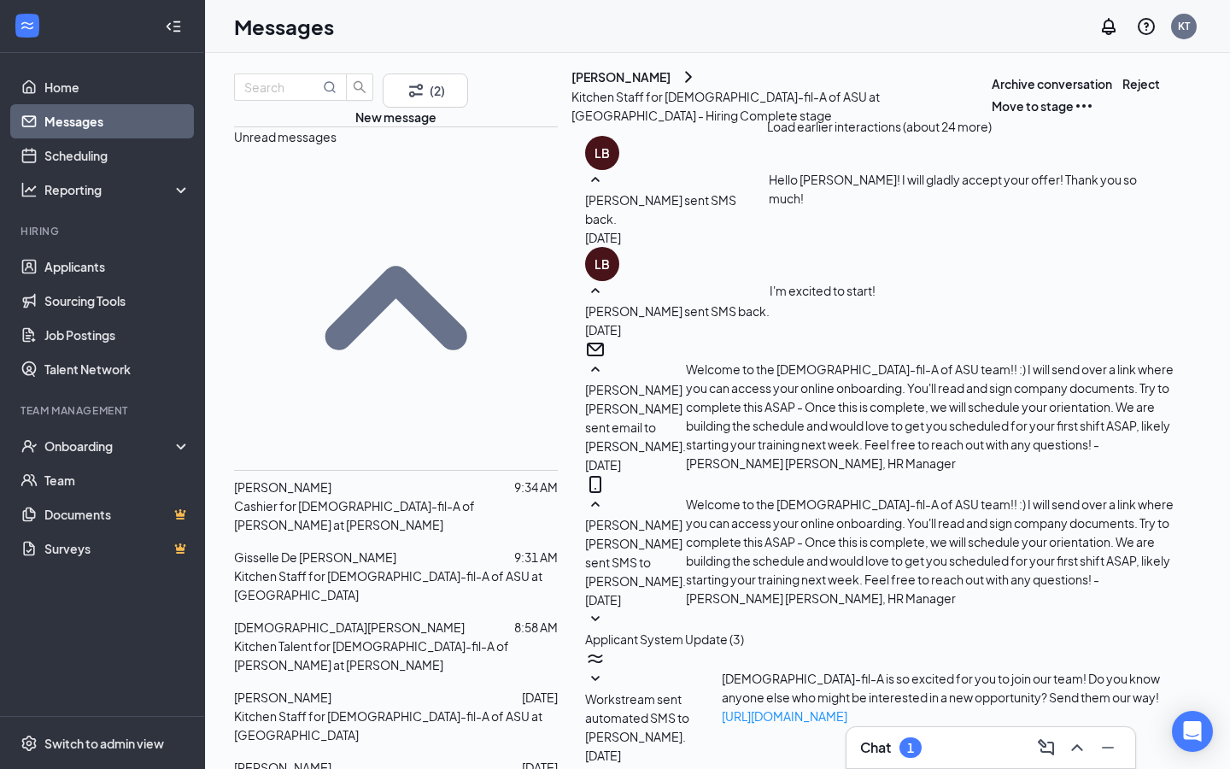
scroll to position [596, 0]
click at [332, 758] on div "[PERSON_NAME]" at bounding box center [282, 767] width 97 height 19
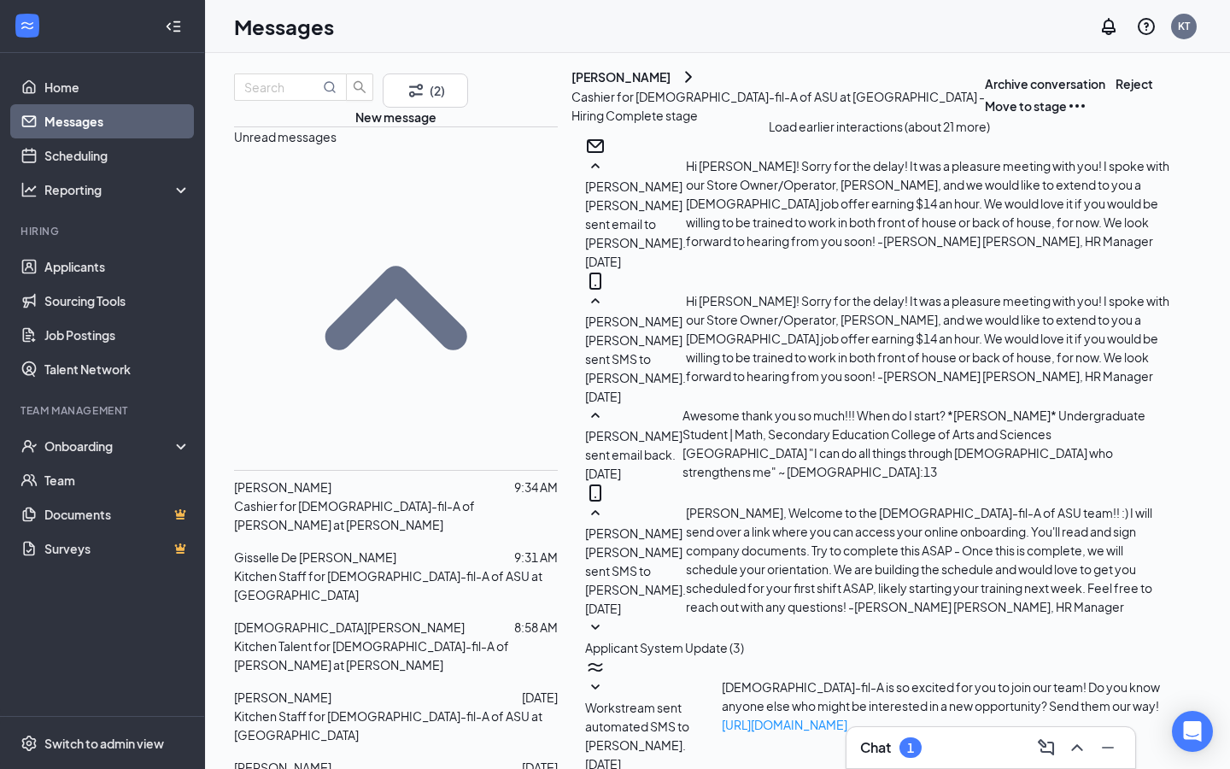
scroll to position [822, 0]
click at [116, 252] on link "Applicants" at bounding box center [117, 267] width 146 height 34
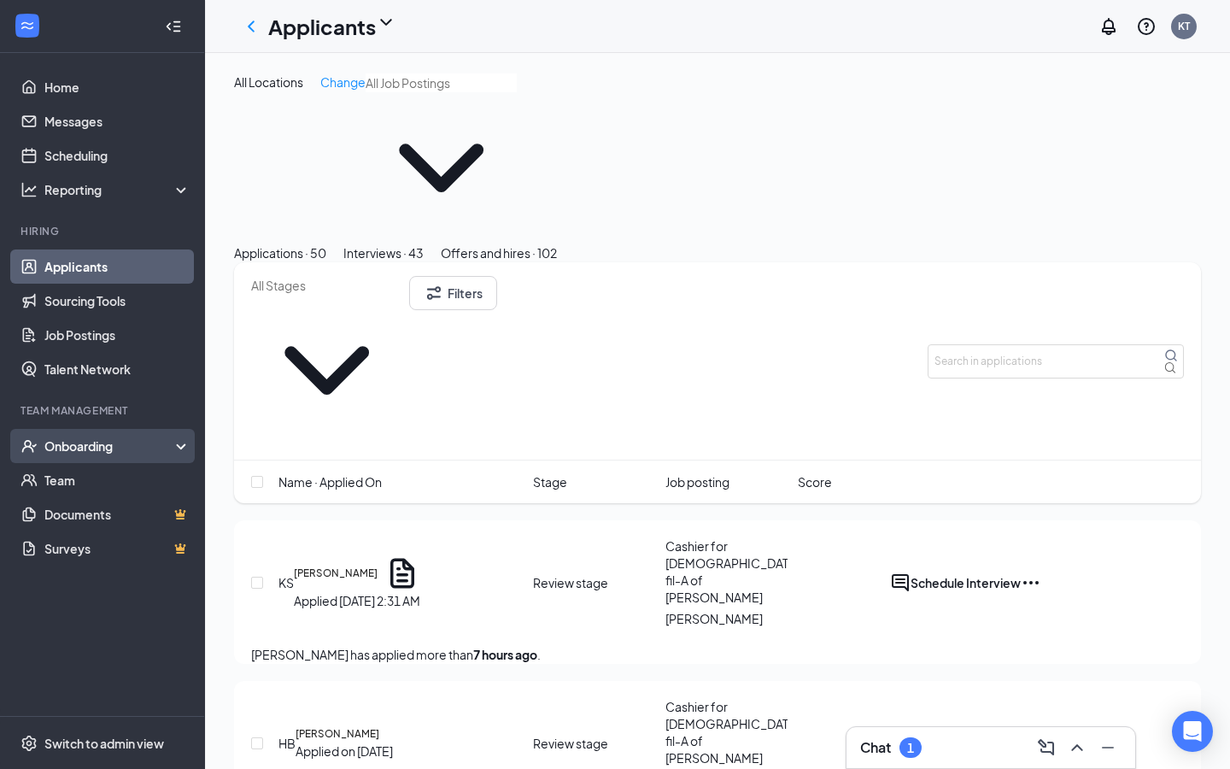
click at [177, 446] on div "Onboarding" at bounding box center [102, 446] width 205 height 34
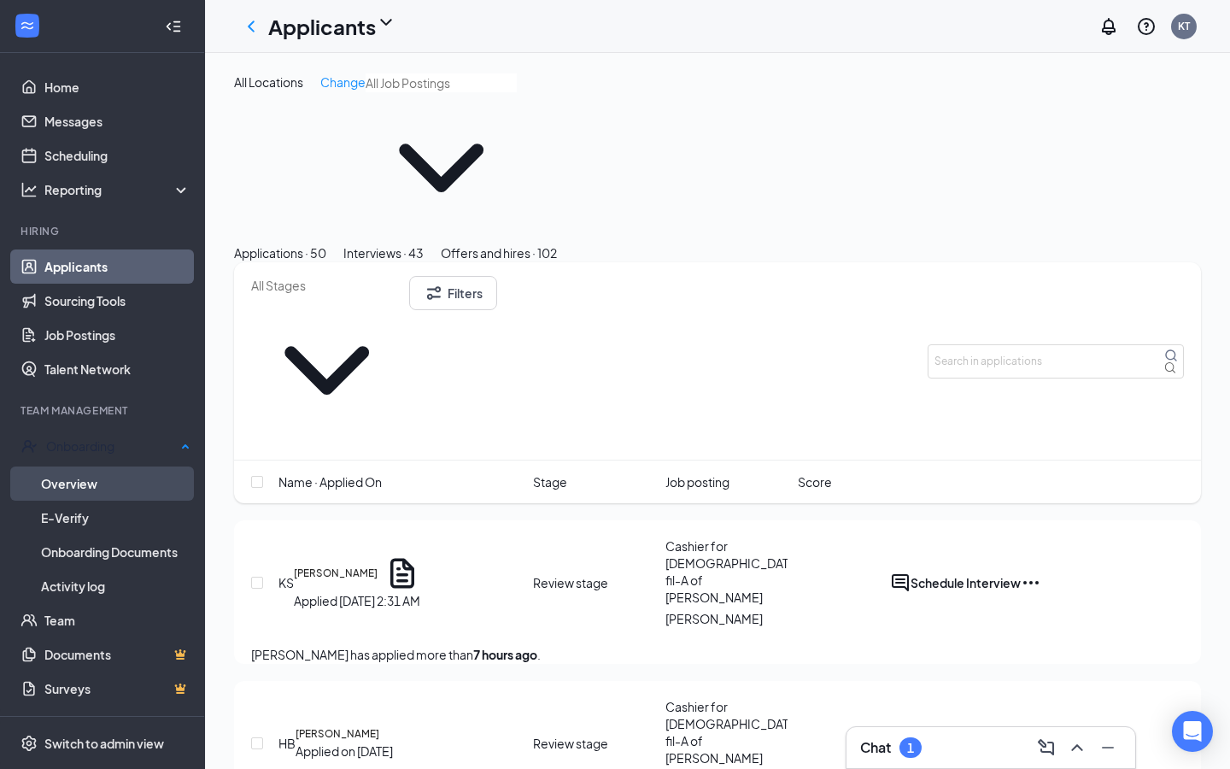
click at [174, 483] on link "Overview" at bounding box center [116, 484] width 150 height 34
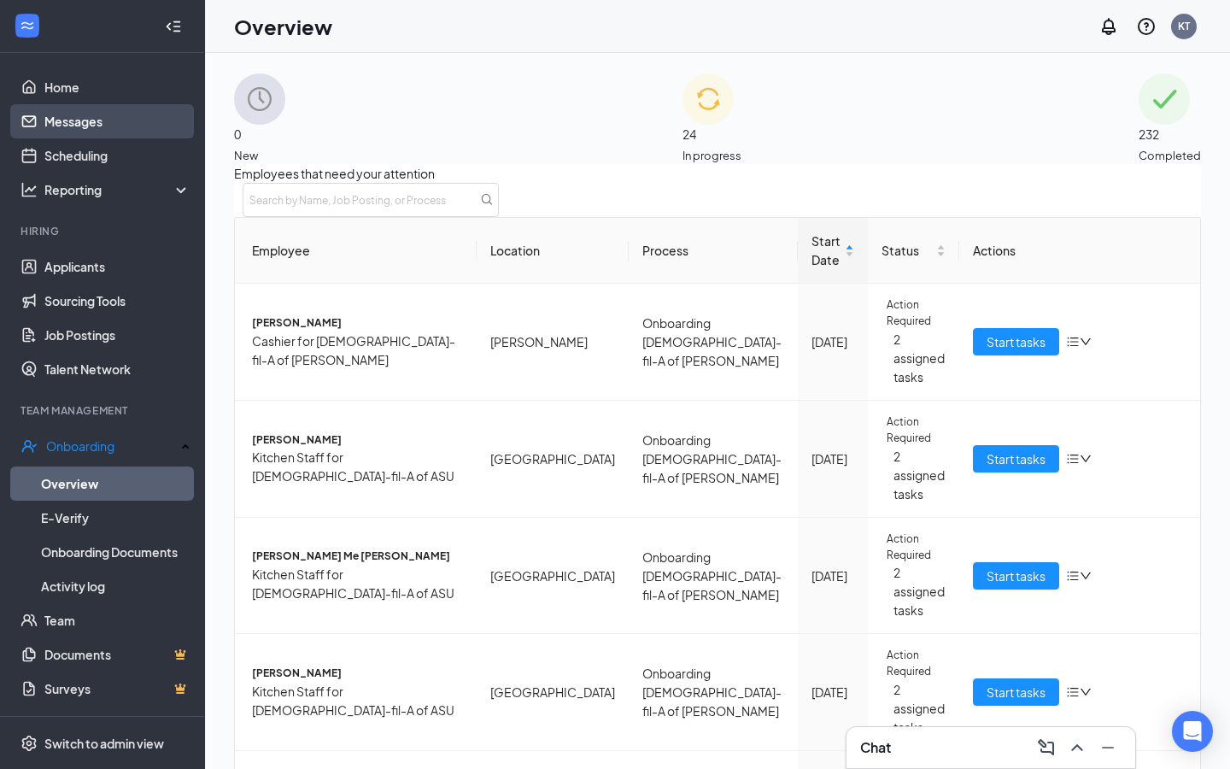
click at [102, 119] on link "Messages" at bounding box center [117, 121] width 146 height 34
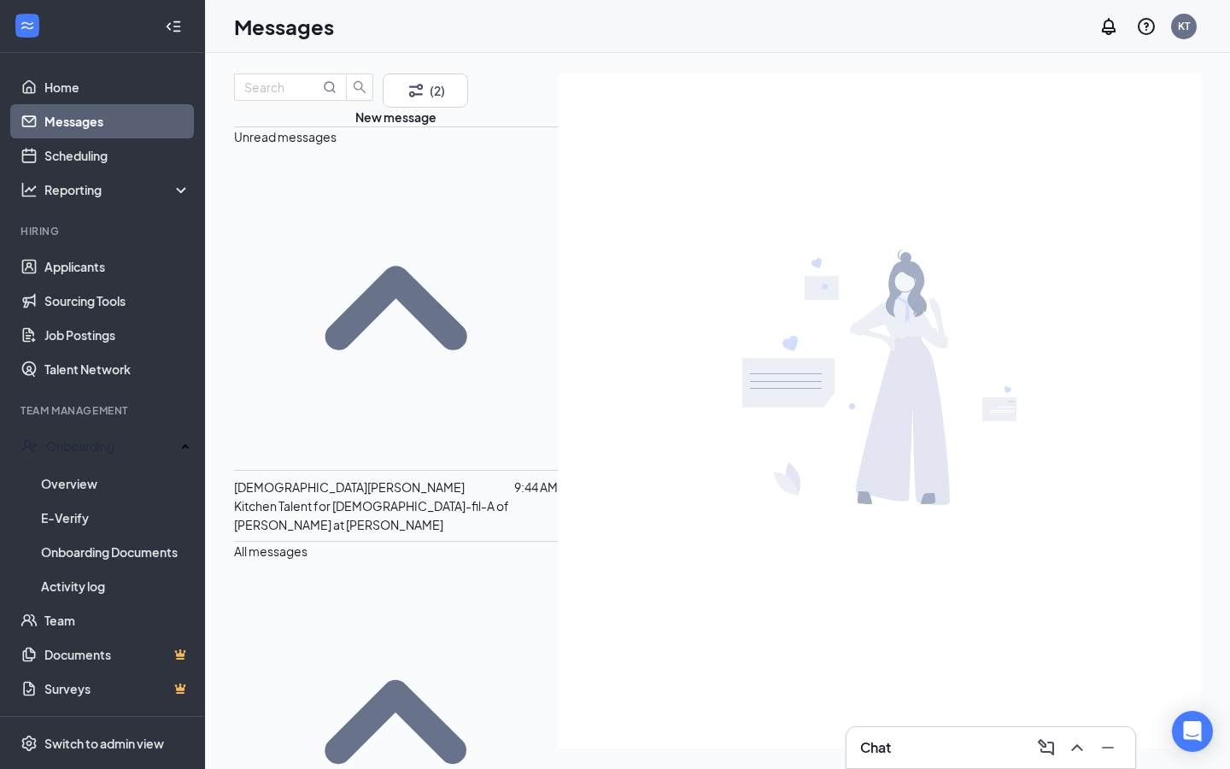
click at [295, 478] on div "[DEMOGRAPHIC_DATA][PERSON_NAME]" at bounding box center [349, 487] width 231 height 19
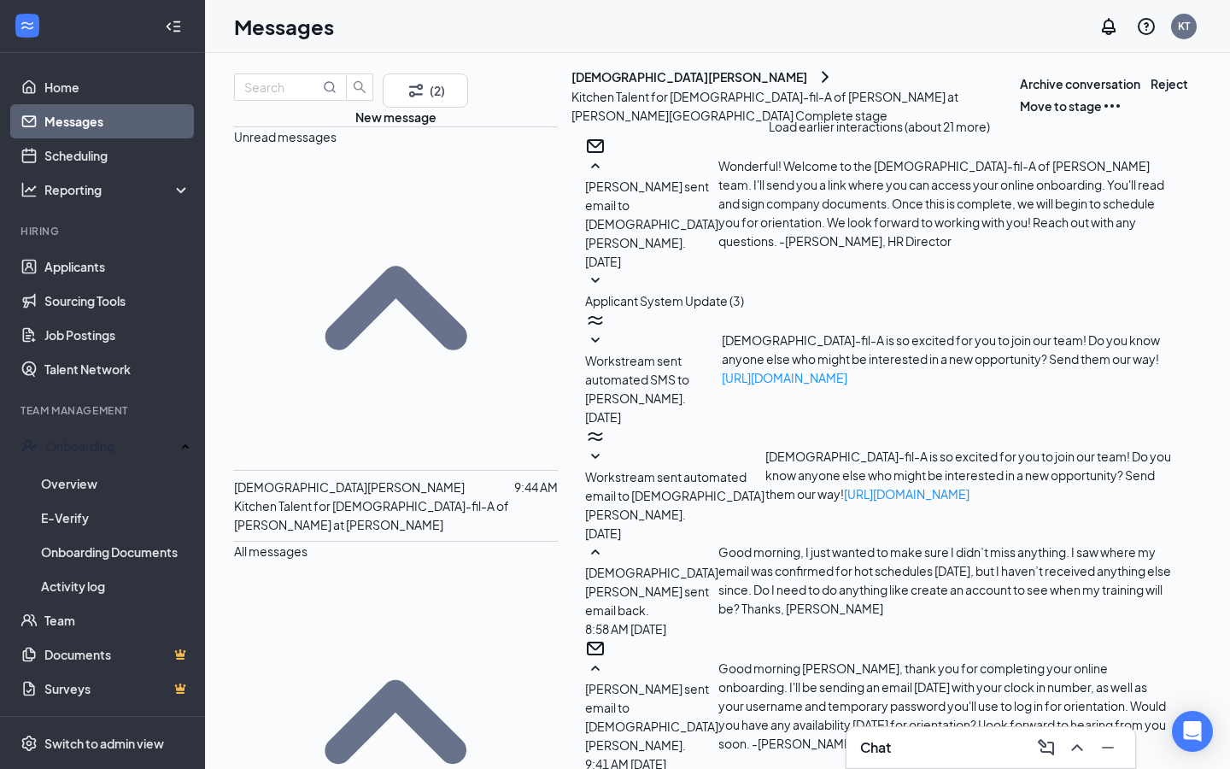
scroll to position [841, 0]
type textarea "Great, thank you for confirming. I'll send the email [DATE] before noon. Thank …"
checkbox input "true"
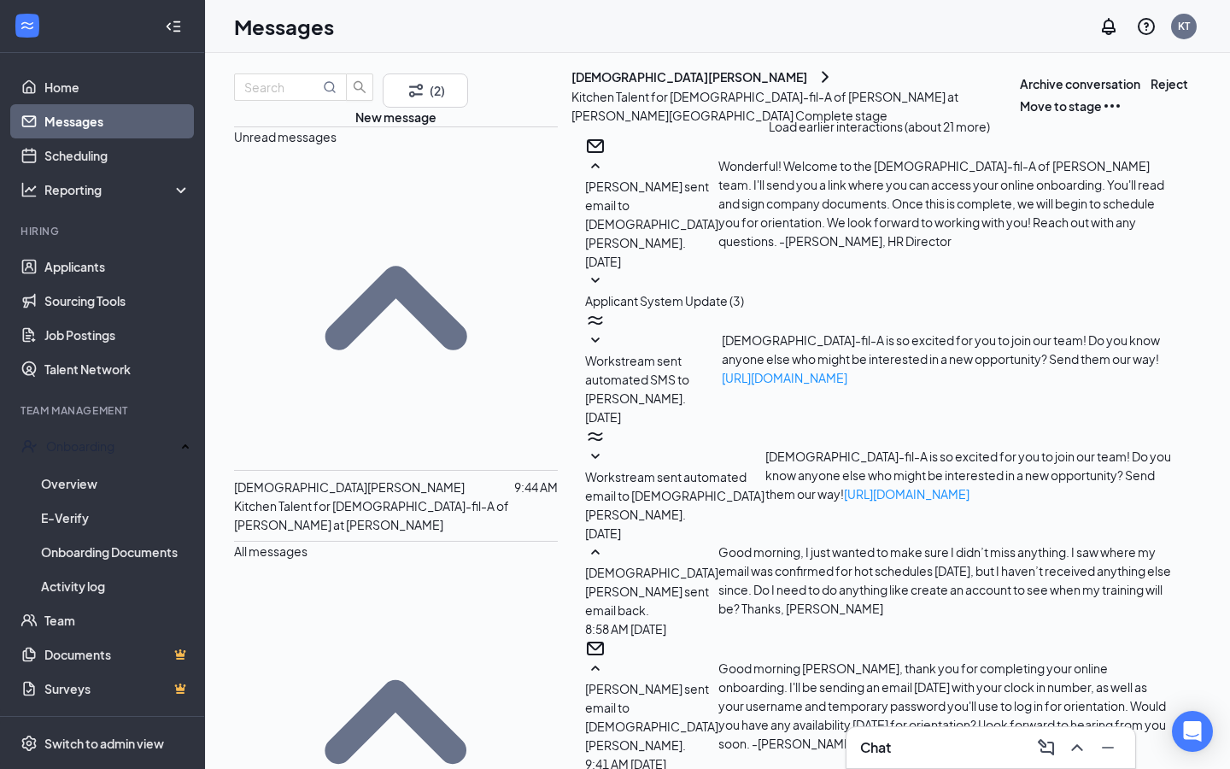
drag, startPoint x: 900, startPoint y: 598, endPoint x: 831, endPoint y: 589, distance: 69.8
drag, startPoint x: 979, startPoint y: 596, endPoint x: 692, endPoint y: 591, distance: 287.1
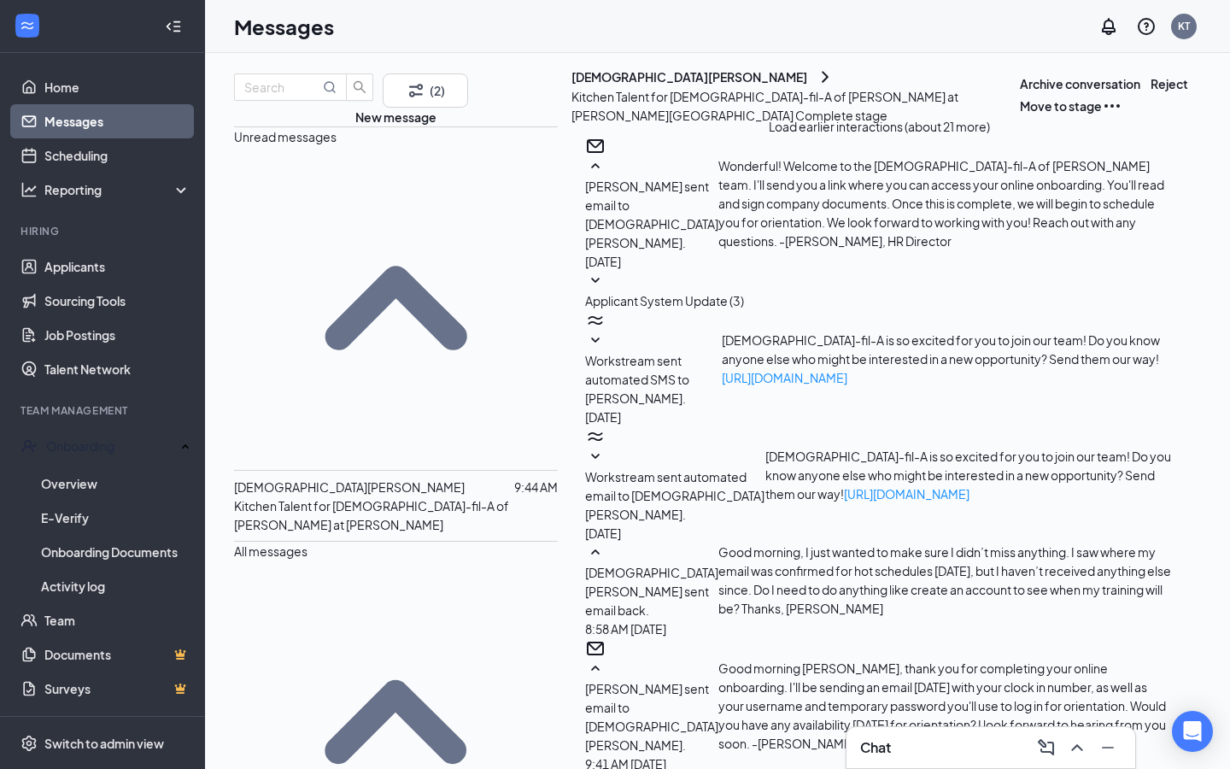
type textarea "Great, thank you for confirming. I'll send the email shortly. -[PERSON_NAME], H…"
click at [157, 83] on link "Home" at bounding box center [117, 87] width 146 height 34
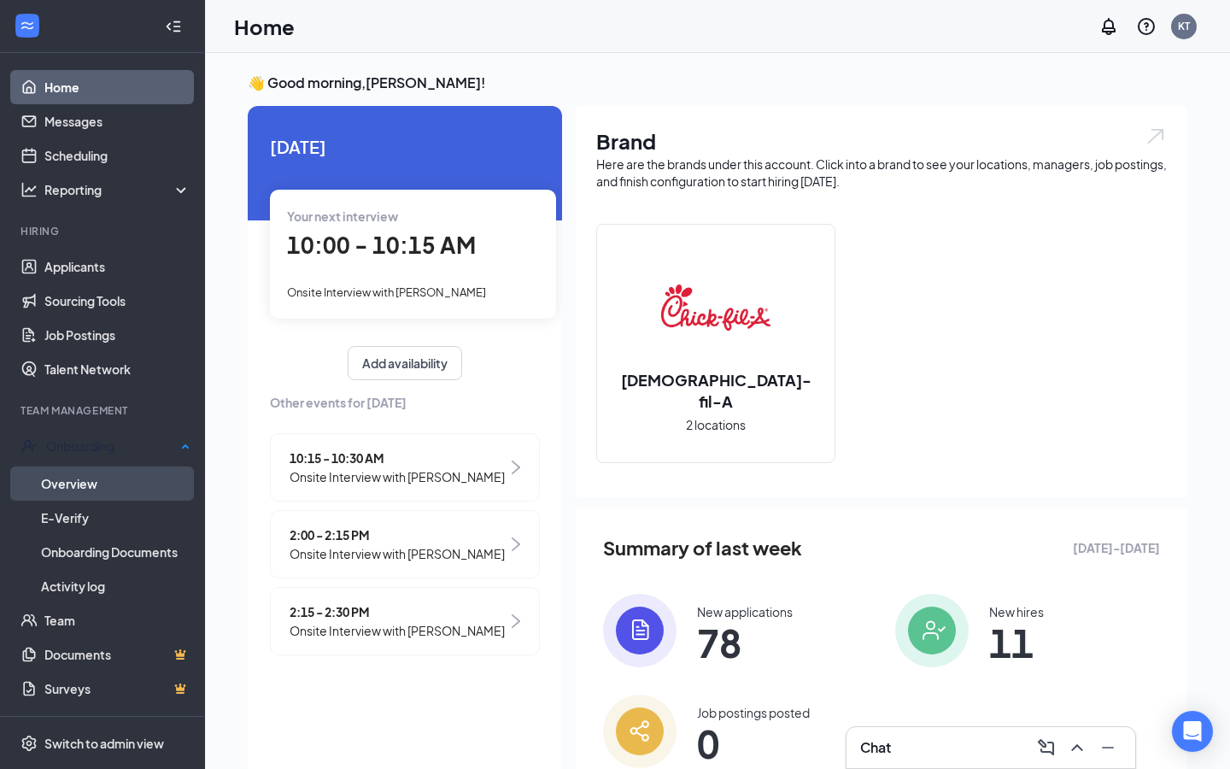
click at [67, 475] on link "Overview" at bounding box center [116, 484] width 150 height 34
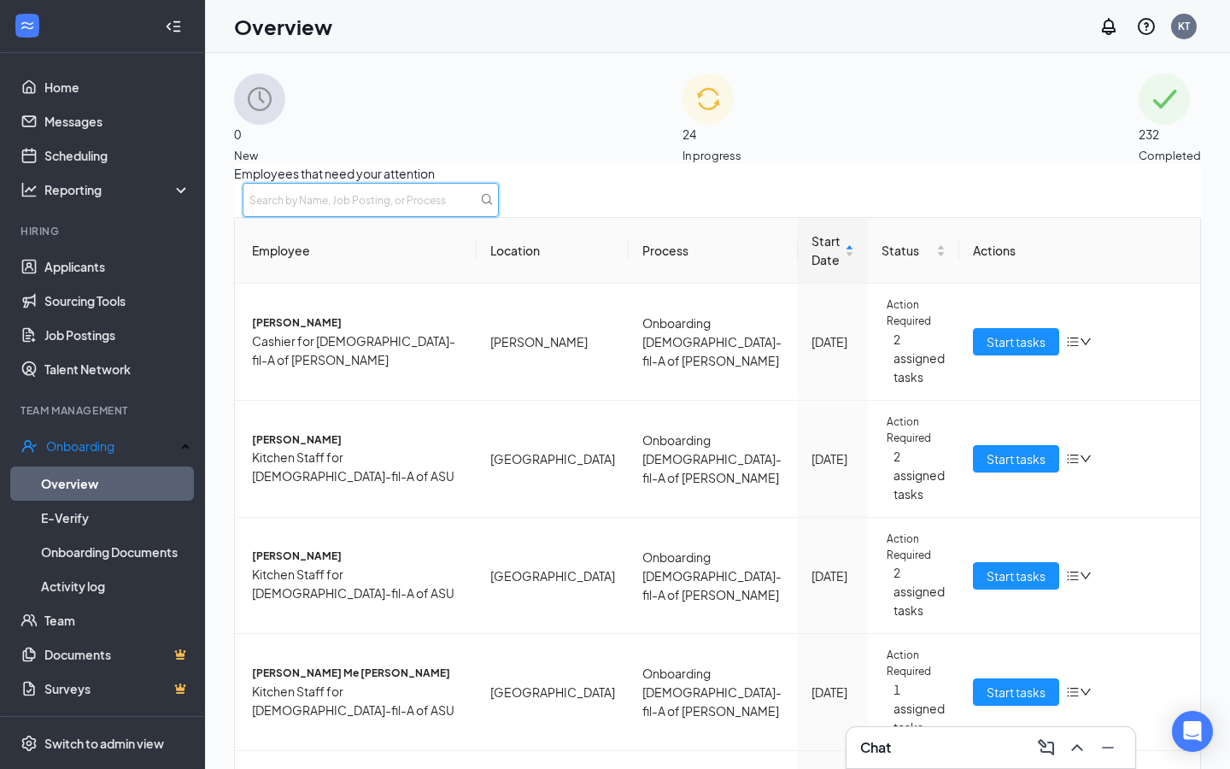
click at [499, 212] on input "text" at bounding box center [371, 200] width 256 height 34
type input "holder"
